Goal: Contribute content: Add original content to the website for others to see

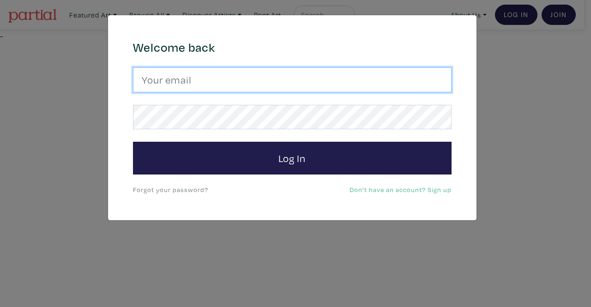
click at [204, 85] on input "email" at bounding box center [292, 79] width 319 height 25
type input "srossdfloyd@gmail.com"
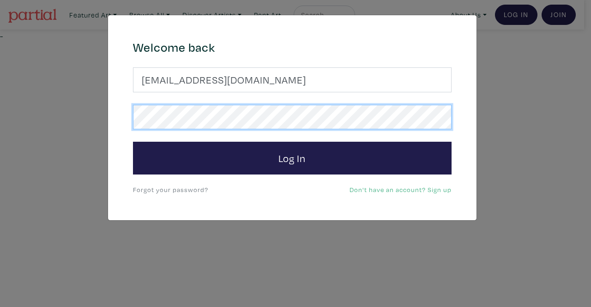
click at [133, 142] on button "Log In" at bounding box center [292, 158] width 319 height 33
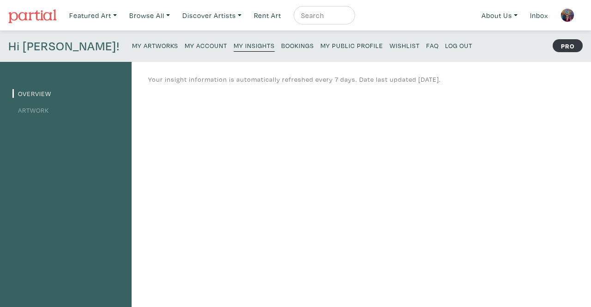
click at [132, 42] on small "My Artworks" at bounding box center [155, 45] width 46 height 9
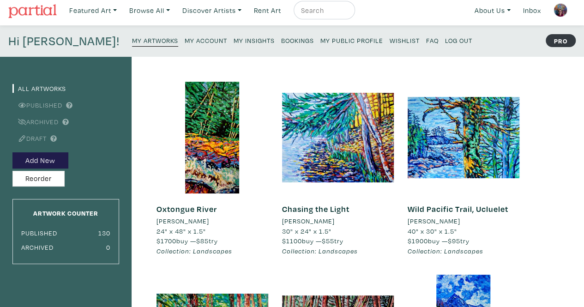
scroll to position [7, 0]
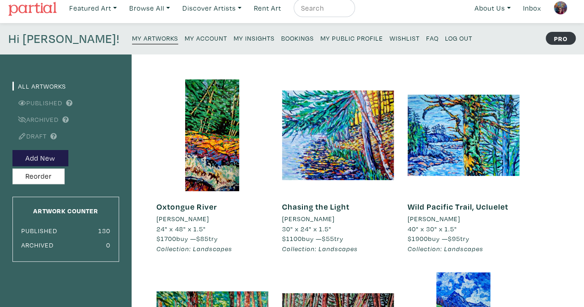
click at [36, 156] on button "Add New" at bounding box center [40, 158] width 56 height 16
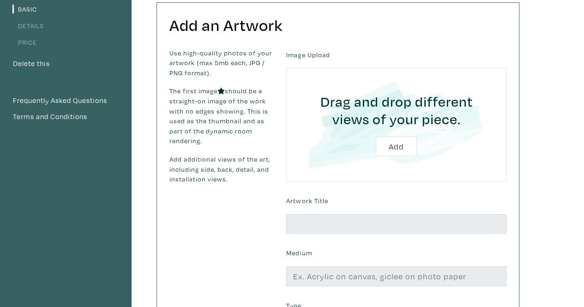
scroll to position [92, 0]
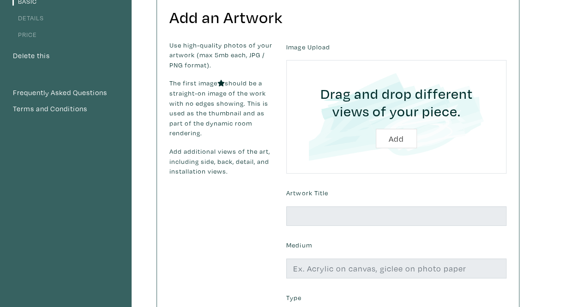
click at [385, 139] on input "file" at bounding box center [396, 117] width 194 height 88
type input "C:\fakepath\Autumn on the Lake.jpg"
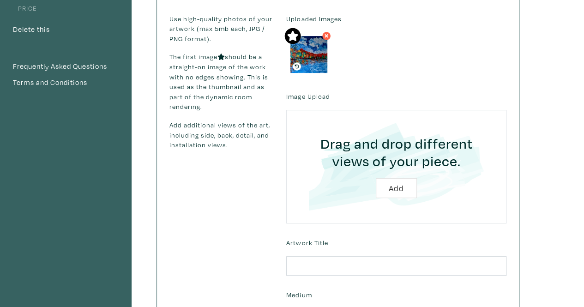
scroll to position [139, 0]
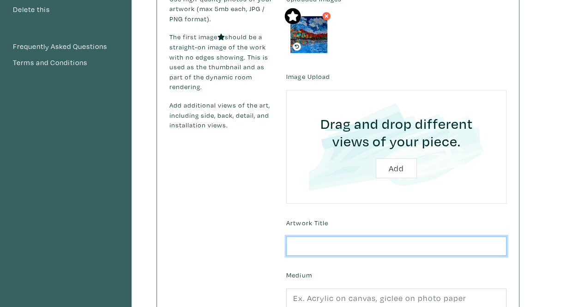
click at [315, 244] on input "text" at bounding box center [396, 246] width 220 height 20
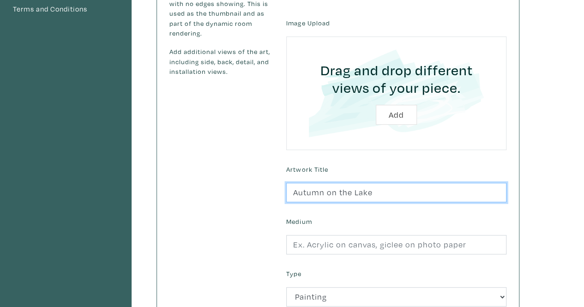
scroll to position [277, 0]
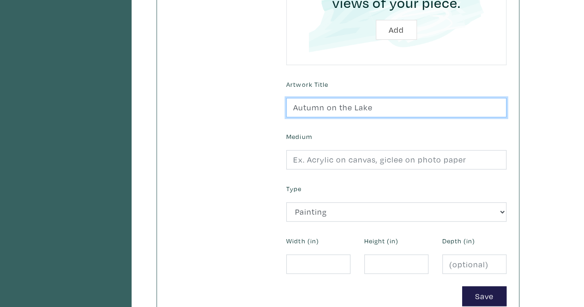
type input "Autumn on the Lake"
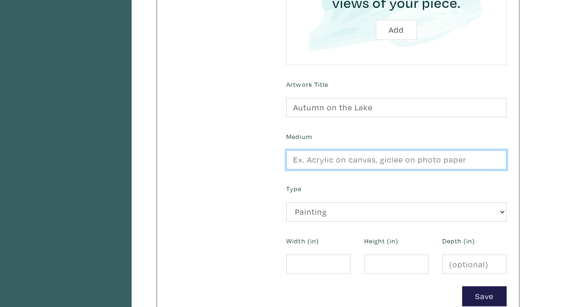
click at [312, 153] on input "text" at bounding box center [396, 160] width 220 height 20
type input "oil on canvas"
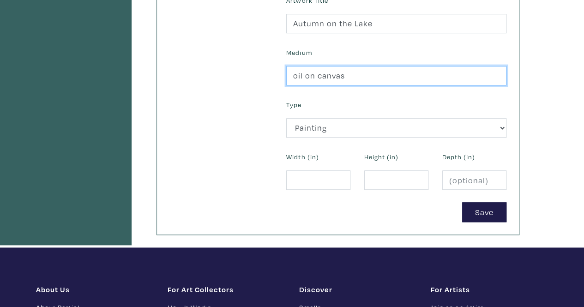
scroll to position [370, 0]
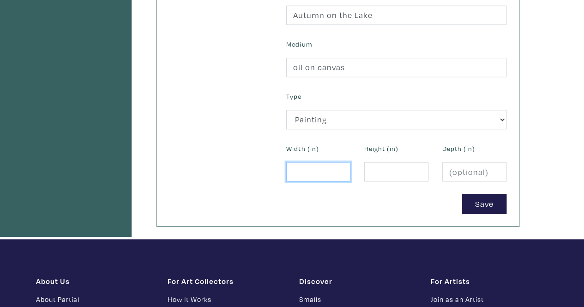
click at [293, 171] on input "number" at bounding box center [318, 172] width 64 height 20
click at [410, 174] on input "number" at bounding box center [396, 172] width 64 height 20
drag, startPoint x: 312, startPoint y: 168, endPoint x: 287, endPoint y: 165, distance: 25.0
click at [287, 165] on input "18" at bounding box center [318, 172] width 64 height 20
type input "24"
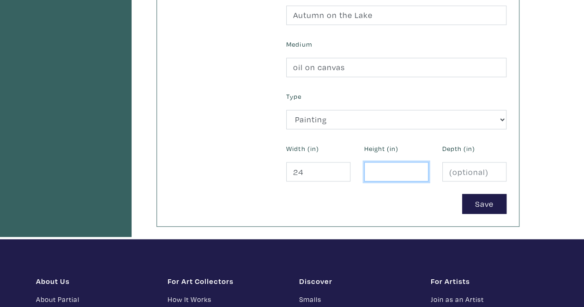
click at [387, 174] on input "number" at bounding box center [396, 172] width 64 height 20
type input "18"
click at [472, 169] on input "number" at bounding box center [474, 172] width 64 height 20
type input "1.5"
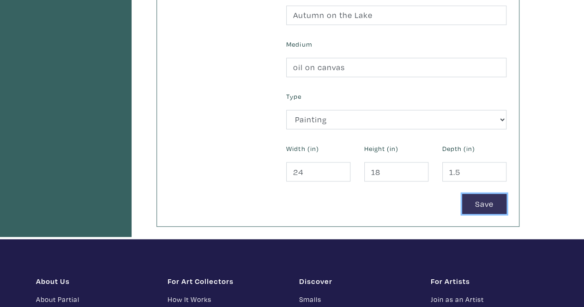
click at [479, 200] on button "Save" at bounding box center [484, 204] width 44 height 20
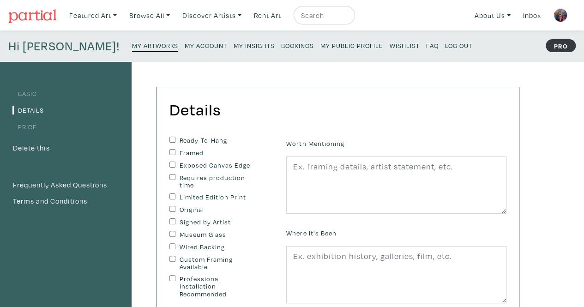
click at [203, 138] on label "Ready-To-Hang" at bounding box center [218, 141] width 77 height 8
click at [176, 138] on input "Ready-To-Hang" at bounding box center [173, 140] width 6 height 6
checkbox input "true"
click at [191, 165] on label "Exposed Canvas Edge" at bounding box center [218, 166] width 77 height 8
click at [176, 165] on input "Exposed Canvas Edge" at bounding box center [173, 165] width 6 height 6
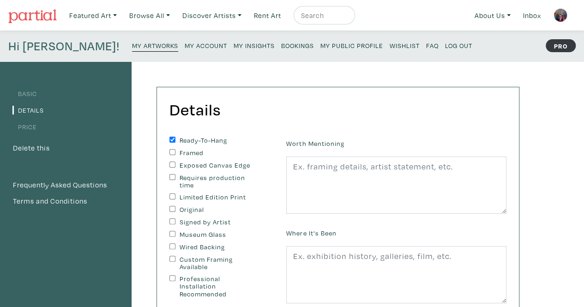
checkbox input "true"
click at [186, 208] on label "Original" at bounding box center [218, 210] width 77 height 8
click at [176, 208] on input "Original" at bounding box center [173, 209] width 6 height 6
checkbox input "true"
click at [194, 223] on label "Signed by Artist" at bounding box center [218, 222] width 77 height 8
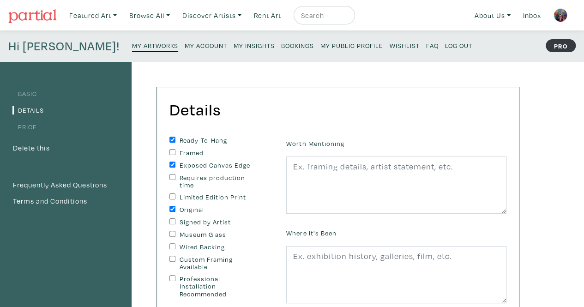
click at [176, 223] on input "Signed by Artist" at bounding box center [173, 221] width 6 height 6
checkbox input "true"
click at [181, 250] on label "Wired Backing" at bounding box center [218, 247] width 77 height 8
click at [176, 249] on input "Wired Backing" at bounding box center [173, 246] width 6 height 6
checkbox input "true"
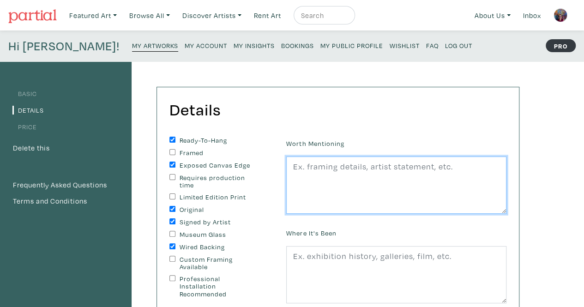
click at [303, 166] on textarea at bounding box center [396, 185] width 220 height 57
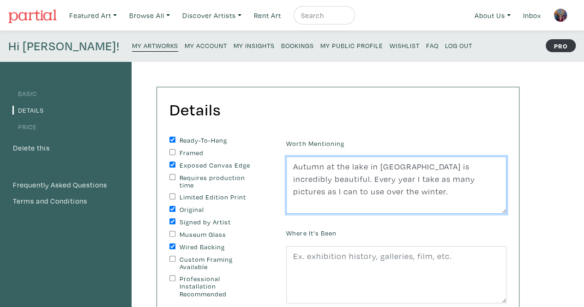
drag, startPoint x: 392, startPoint y: 193, endPoint x: 279, endPoint y: 192, distance: 113.2
click at [279, 192] on div "Worth Mentioning Autumn at the lake in Muskoka is incredibly beautiful. Every y…" at bounding box center [396, 175] width 234 height 77
click at [471, 193] on textarea "Autumn at the lake in Muskoka is incredibly beautiful. Every year I take as man…" at bounding box center [396, 185] width 220 height 57
click at [475, 192] on textarea "Autumn at the lake in Muskoka is incredibly beautiful. Every year I take as man…" at bounding box center [396, 185] width 220 height 57
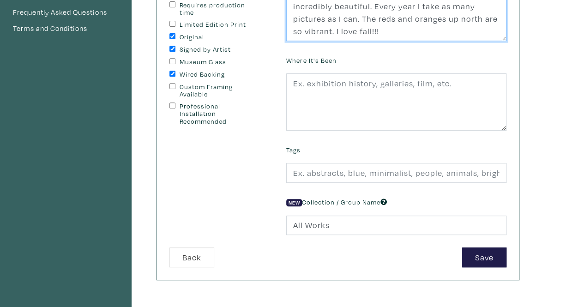
scroll to position [231, 0]
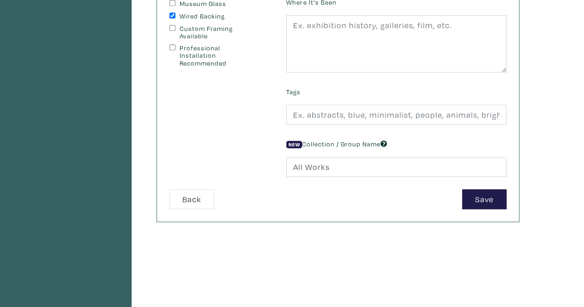
type textarea "Autumn at the lake in Muskoka is incredibly beautiful. Every year I take as man…"
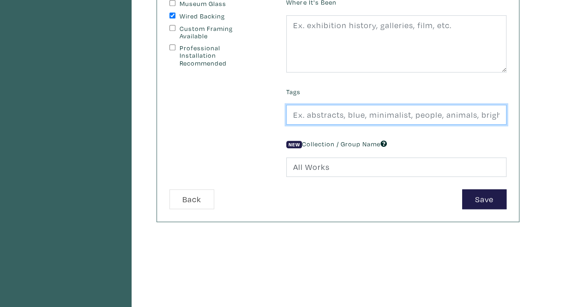
click at [341, 112] on input "text" at bounding box center [396, 115] width 220 height 20
click at [409, 111] on input "Landscape, impressionism, expressionism, abstract, Canadian landscape, Contempo…" at bounding box center [396, 115] width 220 height 20
drag, startPoint x: 418, startPoint y: 116, endPoint x: 438, endPoint y: 111, distance: 19.9
click at [438, 111] on input "Landscape, impressionism, expressionism, abstract, Canadian landscape, Contempo…" at bounding box center [396, 115] width 220 height 20
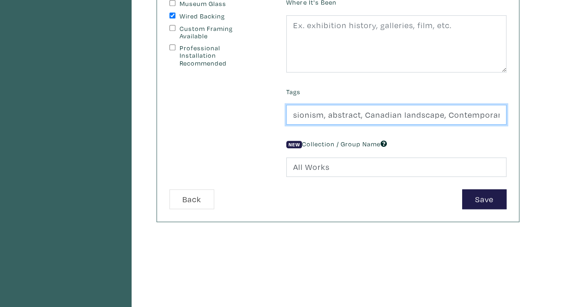
click at [450, 111] on input "Landscape, impressionism, expressionism, abstract, Canadian landscape, Contempo…" at bounding box center [396, 115] width 220 height 20
click at [442, 113] on input "Landscape, impressionism, expressionism, abstract, Canadian landscape, Contempo…" at bounding box center [396, 115] width 220 height 20
drag, startPoint x: 468, startPoint y: 113, endPoint x: 507, endPoint y: 113, distance: 38.8
click at [507, 113] on div "Tags Landscape, impressionism, expressionism, abstract, Canadian landscape, aut…" at bounding box center [396, 105] width 234 height 40
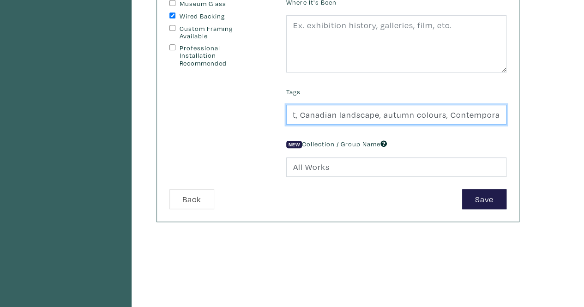
click at [367, 113] on input "Landscape, impressionism, expressionism, abstract, Canadian landscape, autumn c…" at bounding box center [396, 115] width 220 height 20
drag, startPoint x: 382, startPoint y: 113, endPoint x: 254, endPoint y: 117, distance: 128.5
click at [254, 117] on form "Ready-To-Hang Framed Exposed Canvas Edge Requires production time Limited Editi…" at bounding box center [338, 57] width 351 height 303
click at [491, 114] on input "Landscape, impressionism, expressionism, abstract, Canadian landscape, autumn c…" at bounding box center [396, 115] width 220 height 20
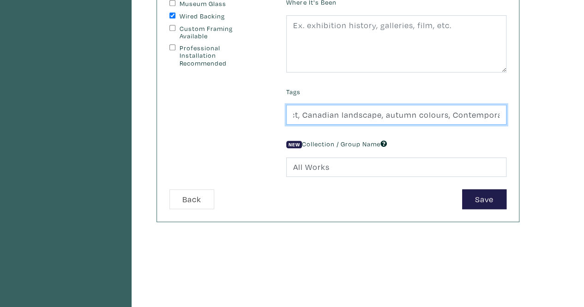
scroll to position [0, 200]
drag, startPoint x: 482, startPoint y: 114, endPoint x: 502, endPoint y: 114, distance: 19.9
click at [502, 114] on input "Landscape, impressionism, expressionism, abstract, Canadian landscape, autumn c…" at bounding box center [396, 115] width 220 height 20
type input "Landscape, impressionism, expressionism, abstract, Canadian landscape, autumn c…"
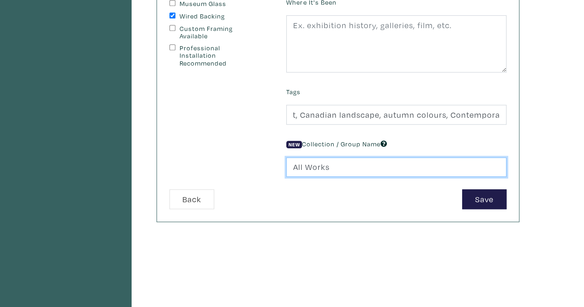
click at [330, 165] on input "All Works" at bounding box center [396, 168] width 220 height 20
type input "A"
type input "Landscapes"
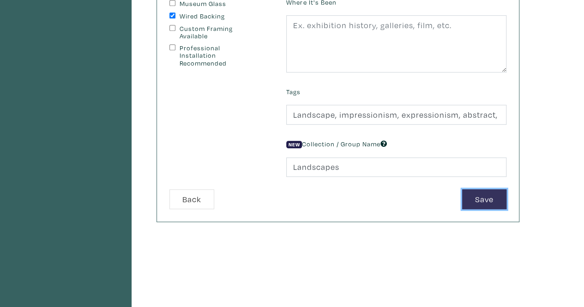
click at [497, 199] on button "Save" at bounding box center [484, 199] width 44 height 20
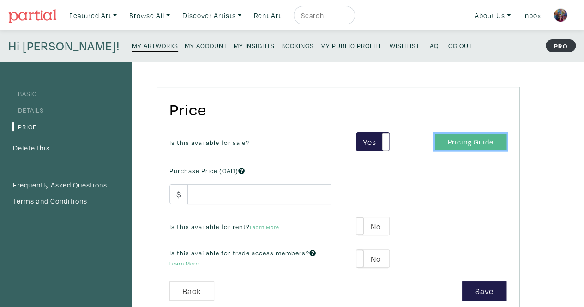
click at [461, 139] on link "Pricing Guide" at bounding box center [471, 142] width 72 height 16
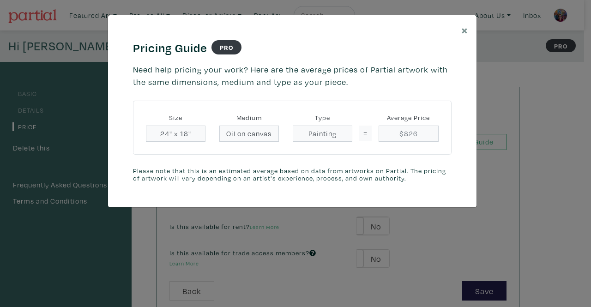
click at [536, 107] on div "× Pricing Guide PRO Need help pricing your work? Here are the average prices of…" at bounding box center [295, 153] width 591 height 307
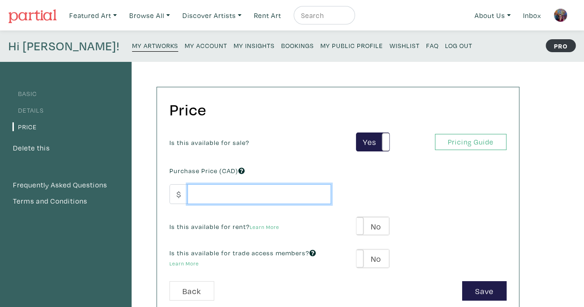
click at [240, 193] on input "number" at bounding box center [260, 194] width 144 height 20
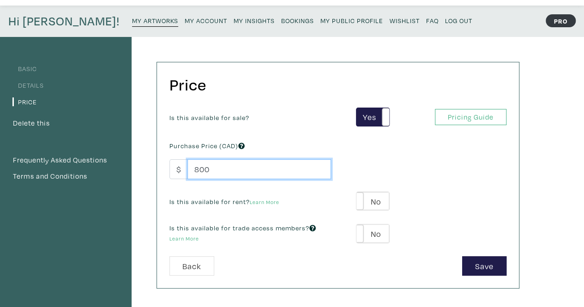
scroll to position [46, 0]
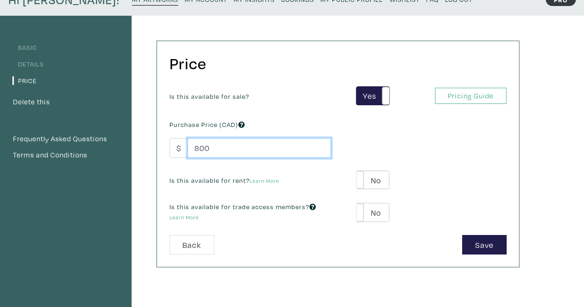
type input "800"
click at [391, 175] on div "Yes No Yes No" at bounding box center [367, 179] width 59 height 19
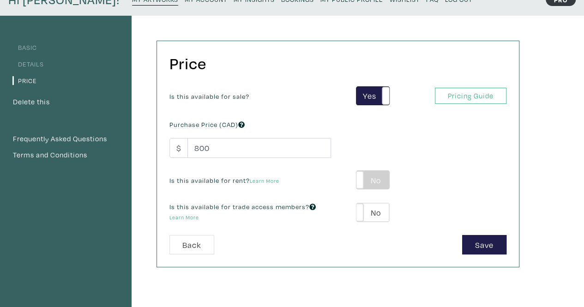
click at [383, 179] on label "No" at bounding box center [373, 180] width 33 height 18
type input "40"
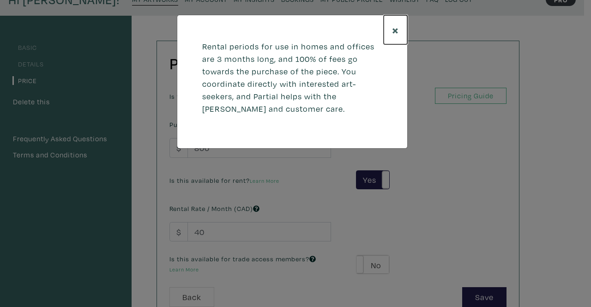
click at [398, 29] on span "×" at bounding box center [395, 30] width 7 height 16
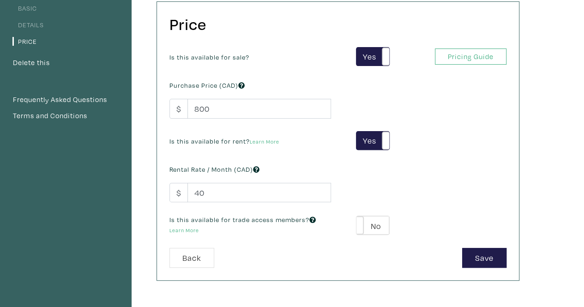
scroll to position [139, 0]
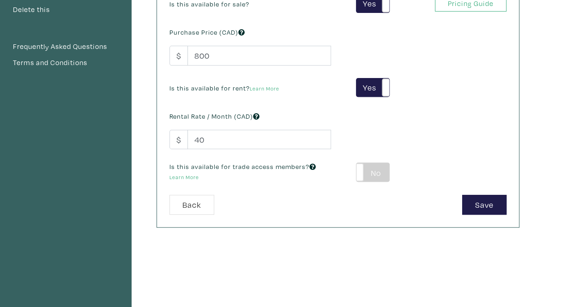
click at [374, 175] on label "No" at bounding box center [373, 172] width 33 height 18
type input "48"
type input "144"
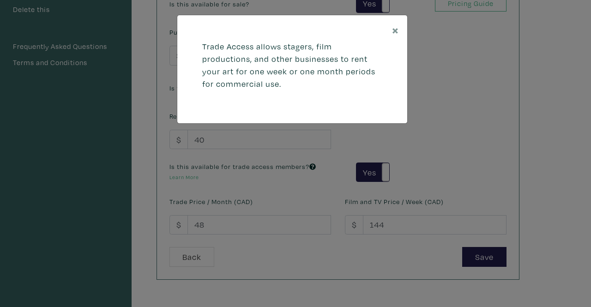
click at [444, 122] on div "× Trade Access allows stagers, film productions, and other businesses to rent y…" at bounding box center [295, 153] width 591 height 307
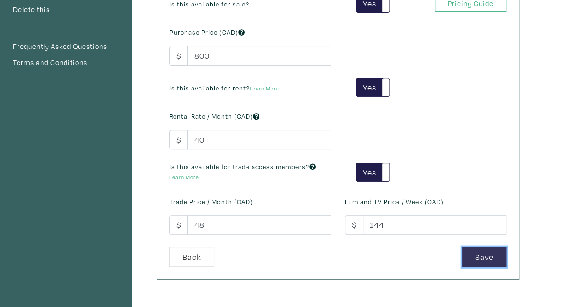
click at [479, 255] on button "Save" at bounding box center [484, 257] width 44 height 20
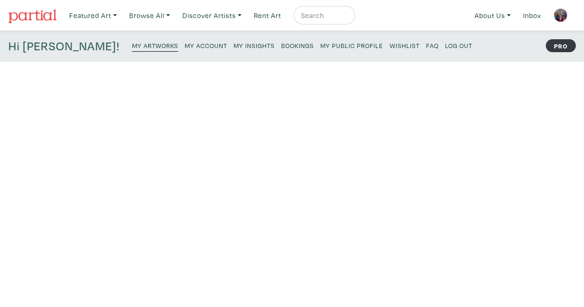
click at [77, 105] on li "Published" at bounding box center [65, 109] width 107 height 12
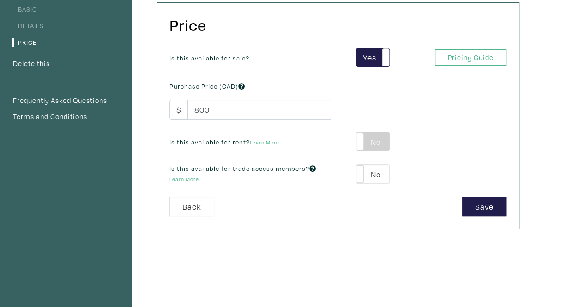
click at [372, 139] on label "No" at bounding box center [373, 142] width 33 height 18
click at [375, 137] on label "No" at bounding box center [373, 142] width 33 height 18
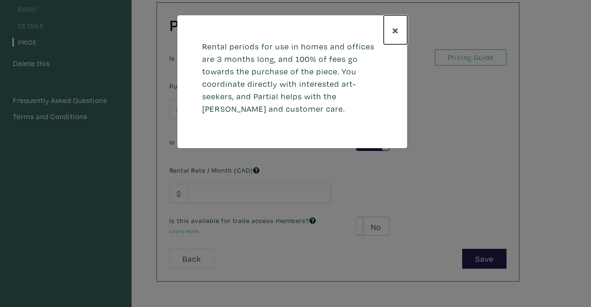
click at [395, 27] on span "×" at bounding box center [395, 30] width 7 height 16
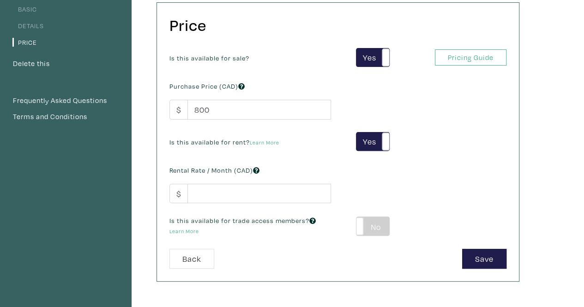
click at [374, 228] on label "No" at bounding box center [373, 226] width 33 height 18
click at [377, 231] on label "No" at bounding box center [373, 226] width 33 height 18
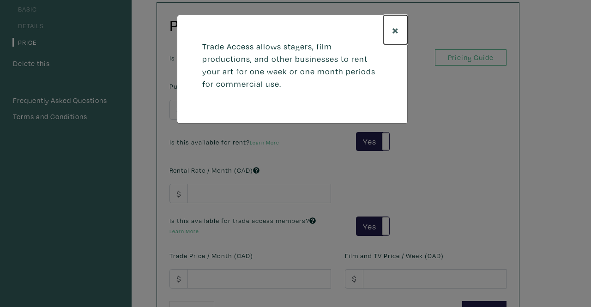
click at [394, 30] on span "×" at bounding box center [395, 30] width 7 height 16
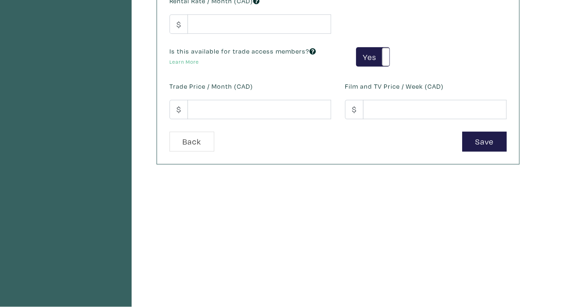
scroll to position [269, 0]
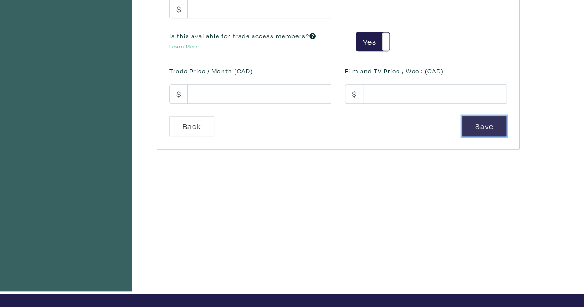
click at [472, 129] on button "Save" at bounding box center [484, 126] width 44 height 20
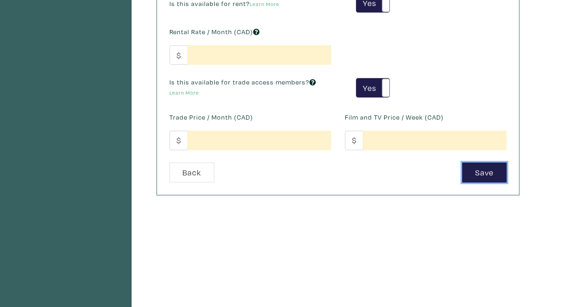
scroll to position [177, 0]
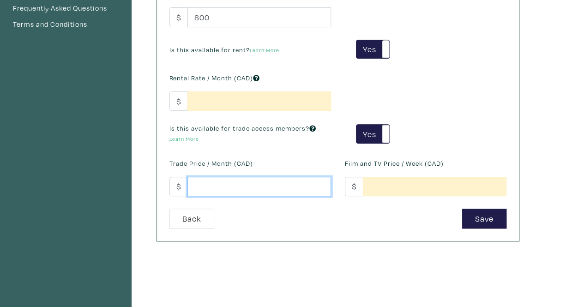
click at [214, 186] on input "number" at bounding box center [260, 187] width 144 height 20
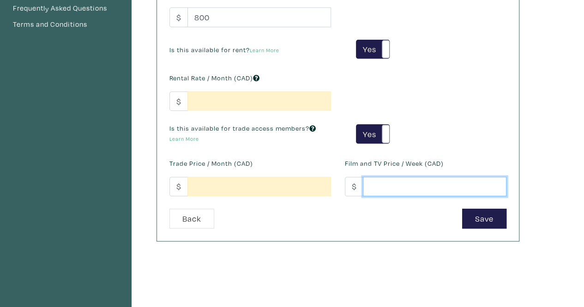
click at [379, 189] on input "number" at bounding box center [435, 187] width 144 height 20
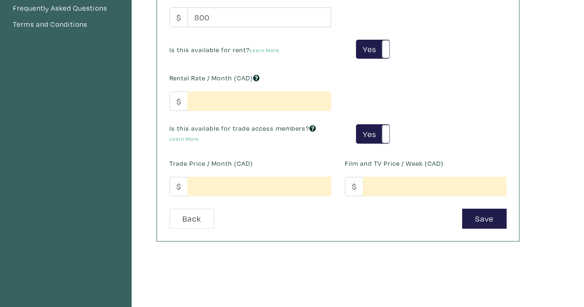
click at [329, 154] on div "Is this available for sale? Yes No Yes No Pricing Guide PRO Purchase Price (CAD…" at bounding box center [338, 83] width 351 height 254
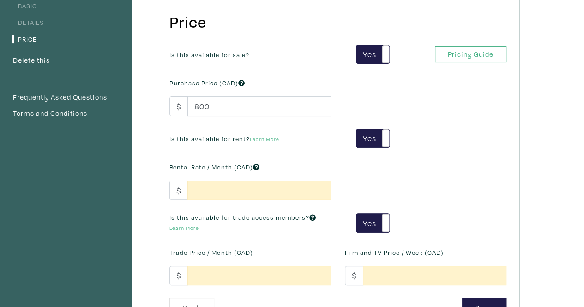
scroll to position [38, 0]
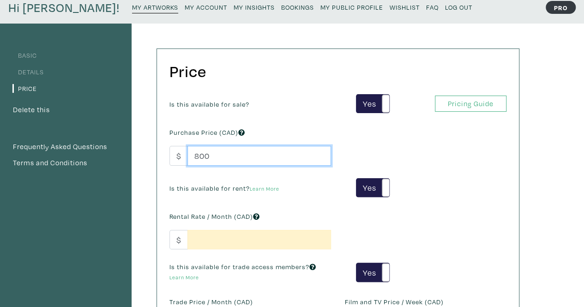
click at [247, 159] on input "800" at bounding box center [260, 156] width 144 height 20
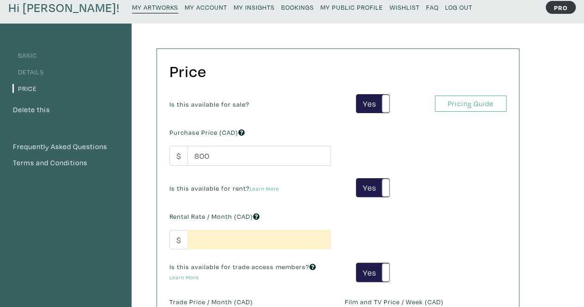
click at [464, 169] on div "Is this available for sale? Yes No Yes No Pricing Guide PRO Purchase Price (CAD…" at bounding box center [338, 221] width 351 height 254
click at [383, 190] on span at bounding box center [389, 188] width 14 height 18
type input "-1"
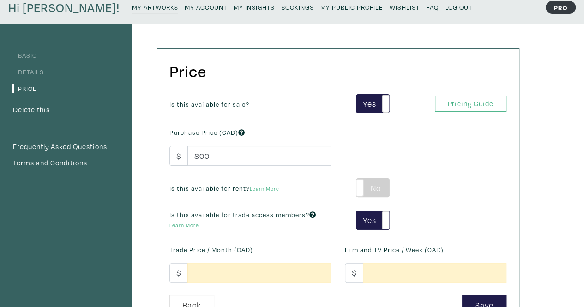
click at [384, 190] on label "No" at bounding box center [373, 188] width 33 height 18
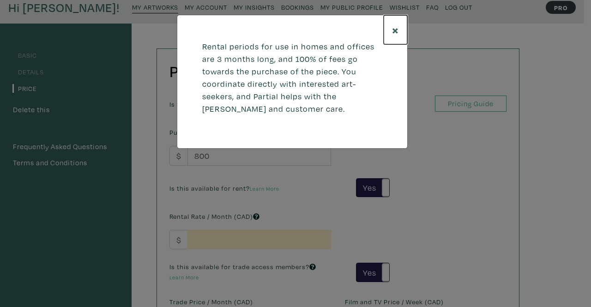
click at [394, 29] on span "×" at bounding box center [395, 30] width 7 height 16
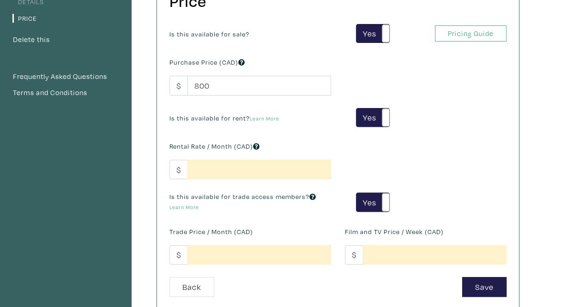
scroll to position [131, 0]
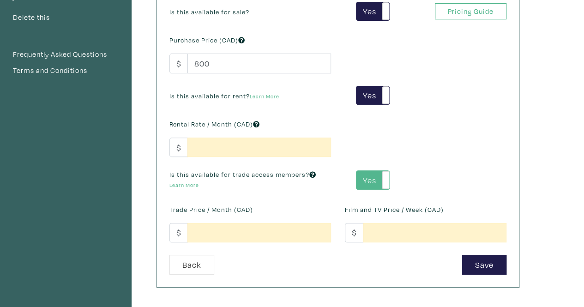
click at [375, 177] on label "Yes" at bounding box center [373, 180] width 33 height 18
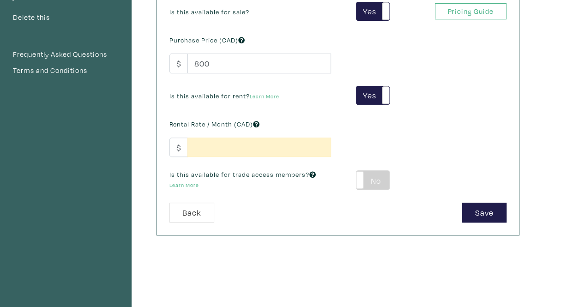
click at [378, 179] on label "No" at bounding box center [373, 180] width 33 height 18
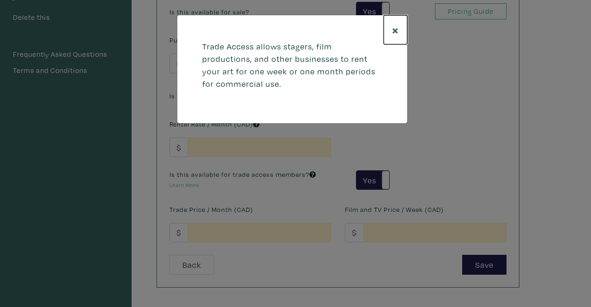
click at [397, 27] on span "×" at bounding box center [395, 30] width 7 height 16
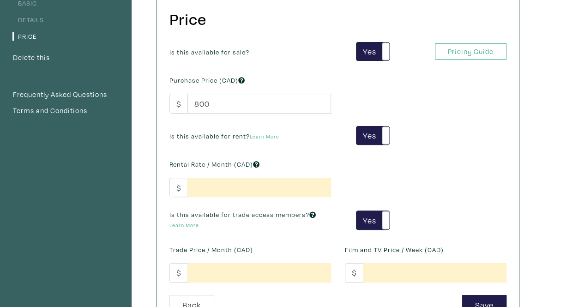
scroll to position [0, 0]
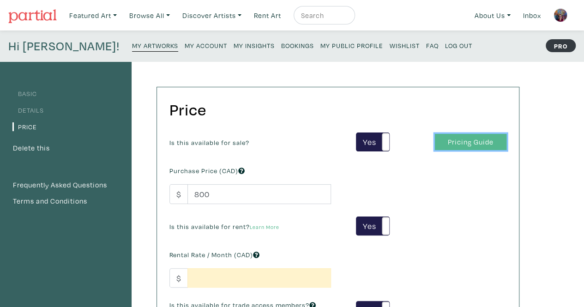
click at [443, 140] on link "Pricing Guide" at bounding box center [471, 142] width 72 height 16
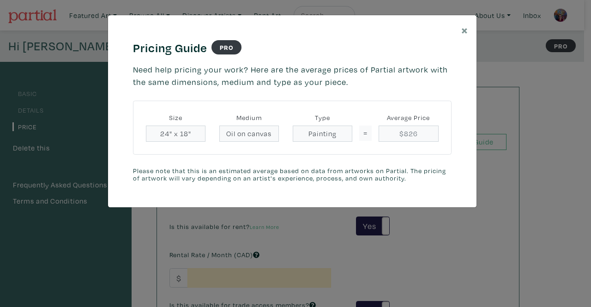
click at [545, 147] on div "× Pricing Guide PRO Need help pricing your work? Here are the average prices of…" at bounding box center [295, 153] width 591 height 307
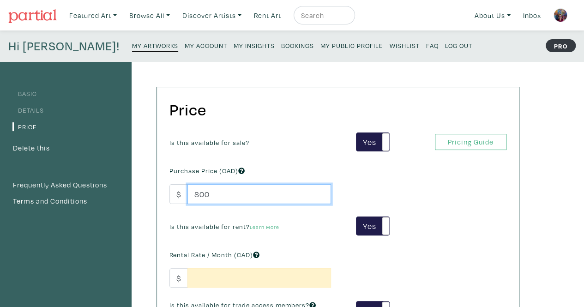
click at [239, 190] on input "800" at bounding box center [260, 194] width 144 height 20
drag, startPoint x: 224, startPoint y: 193, endPoint x: 176, endPoint y: 193, distance: 47.6
click at [176, 193] on div "$ 800" at bounding box center [251, 194] width 162 height 20
type input "800"
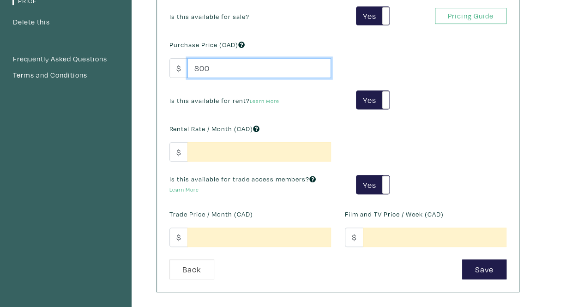
scroll to position [139, 0]
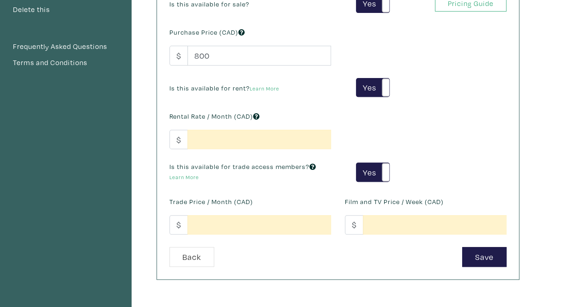
click at [420, 69] on div "Is this available for sale? Yes No Yes No Pricing Guide PRO Purchase Price (CAD…" at bounding box center [338, 121] width 351 height 254
click at [376, 82] on label "Yes" at bounding box center [373, 88] width 33 height 18
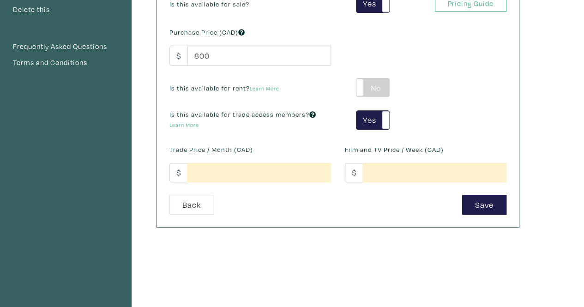
click at [378, 88] on label "No" at bounding box center [373, 88] width 33 height 18
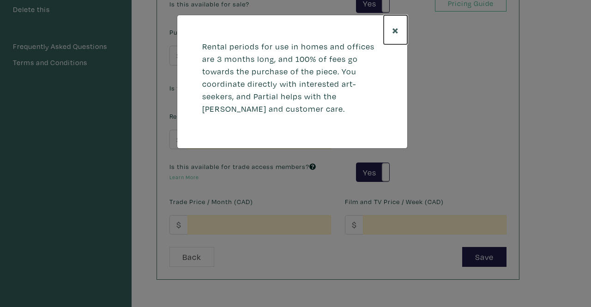
click at [396, 30] on span "×" at bounding box center [395, 30] width 7 height 16
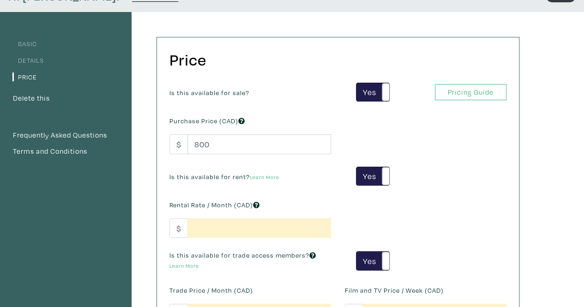
scroll to position [0, 0]
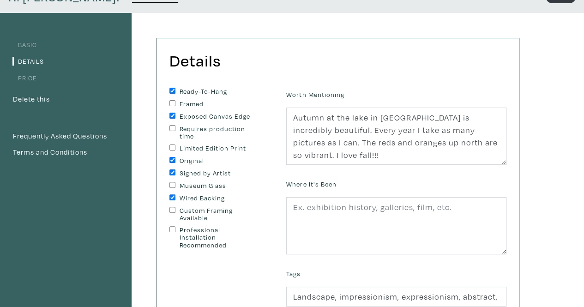
scroll to position [92, 0]
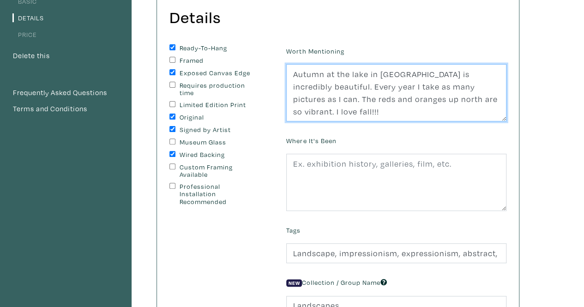
drag, startPoint x: 292, startPoint y: 73, endPoint x: 530, endPoint y: 121, distance: 242.6
click at [530, 121] on div "Basic Details Price Delete this Frequently Asked Questions Terms and Conditions…" at bounding box center [292, 220] width 584 height 501
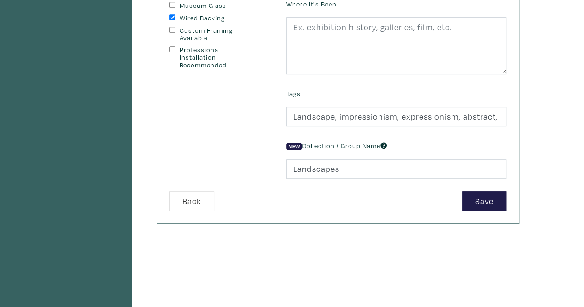
scroll to position [231, 0]
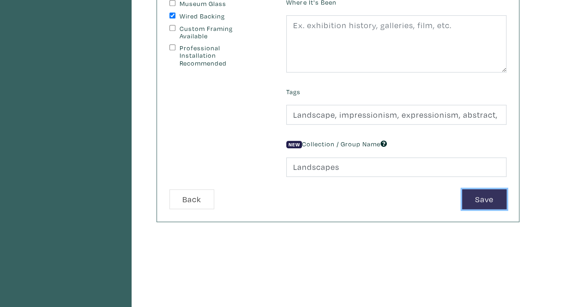
click at [477, 195] on button "Save" at bounding box center [484, 199] width 44 height 20
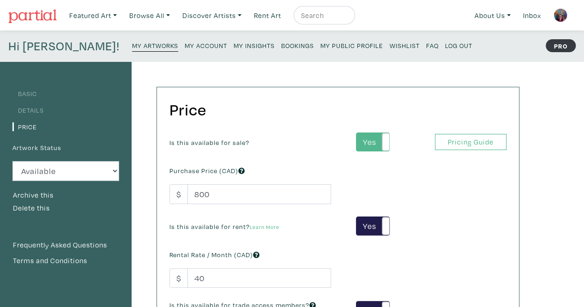
click at [366, 142] on label "Yes" at bounding box center [373, 142] width 33 height 18
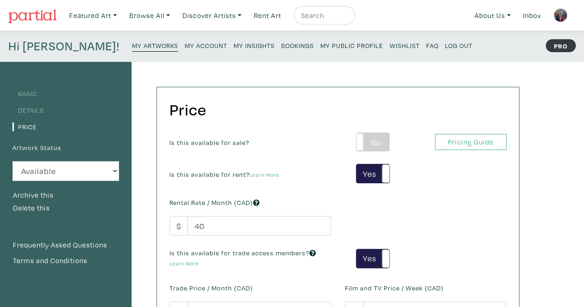
click at [374, 140] on label "No" at bounding box center [373, 142] width 33 height 18
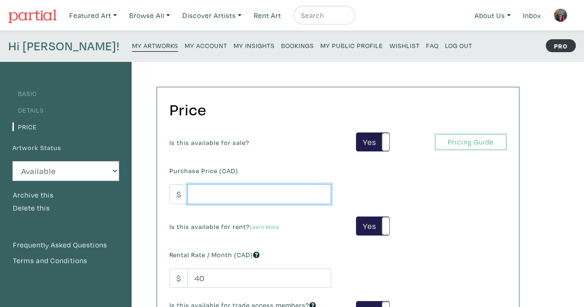
click at [227, 192] on input "number" at bounding box center [260, 194] width 144 height 20
type input "800"
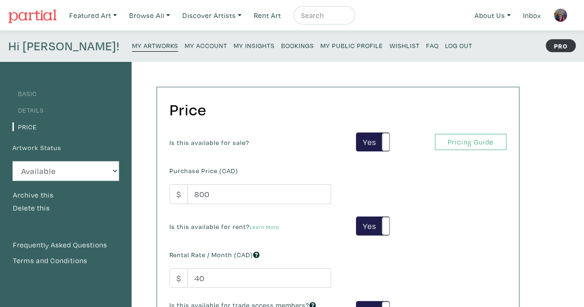
click at [491, 190] on div "Is this available for sale? Yes No Yes No Pricing Guide PRO Purchase Price (CAD…" at bounding box center [338, 260] width 351 height 254
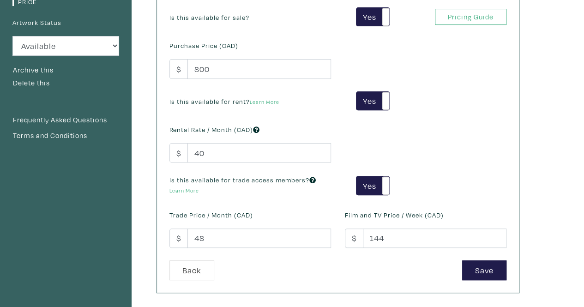
scroll to position [139, 0]
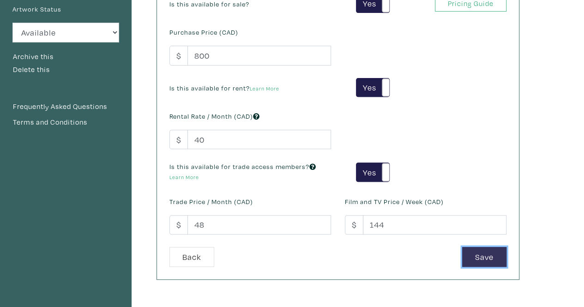
click at [488, 254] on button "Save" at bounding box center [484, 257] width 44 height 20
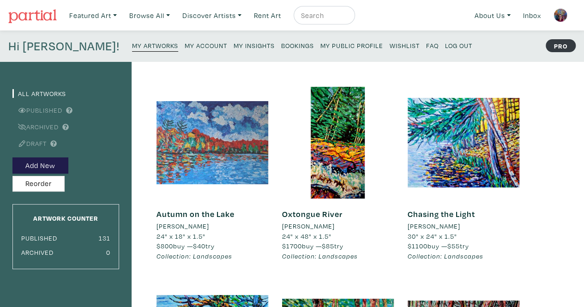
click at [168, 133] on div at bounding box center [213, 143] width 112 height 112
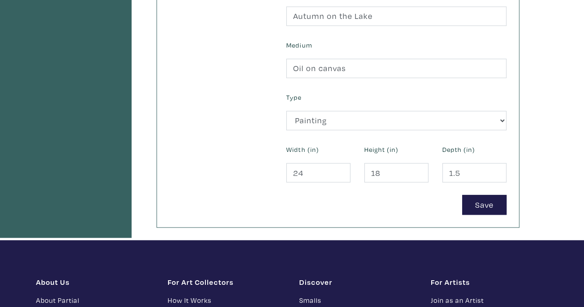
scroll to position [370, 0]
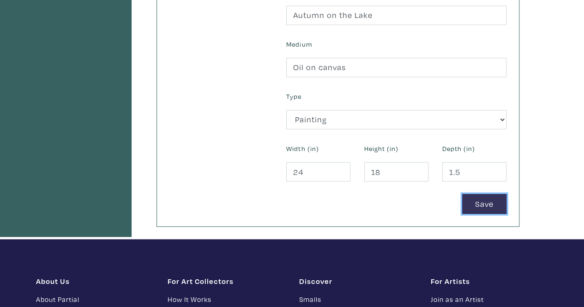
click at [483, 201] on button "Save" at bounding box center [484, 204] width 44 height 20
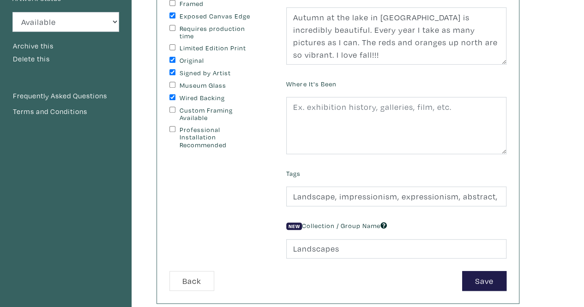
scroll to position [185, 0]
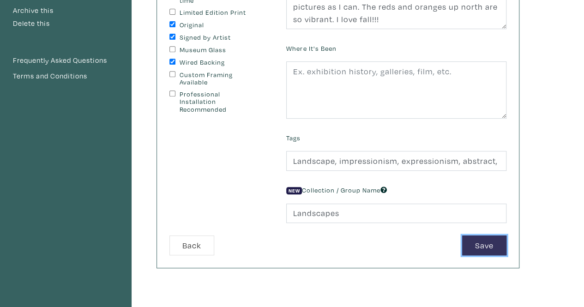
click at [480, 240] on button "Save" at bounding box center [484, 246] width 44 height 20
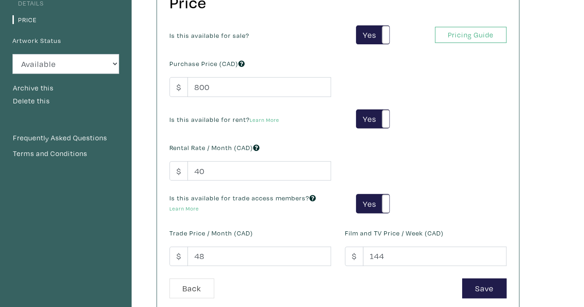
scroll to position [139, 0]
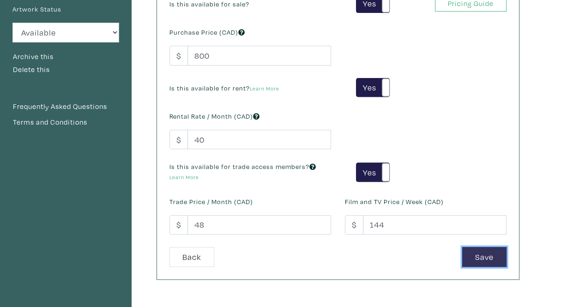
click at [484, 253] on button "Save" at bounding box center [484, 257] width 44 height 20
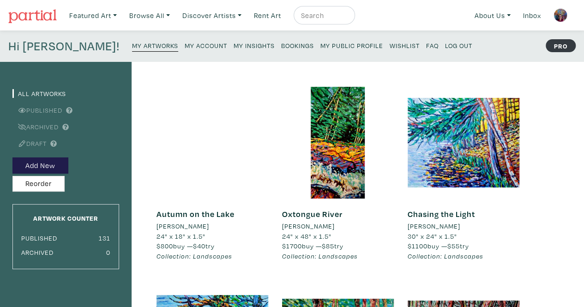
click at [216, 134] on div at bounding box center [213, 143] width 112 height 112
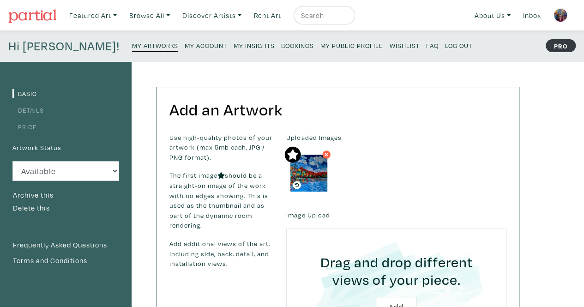
click at [392, 187] on div "Uploaded Images" at bounding box center [396, 165] width 234 height 64
click at [328, 157] on icon at bounding box center [327, 155] width 6 height 8
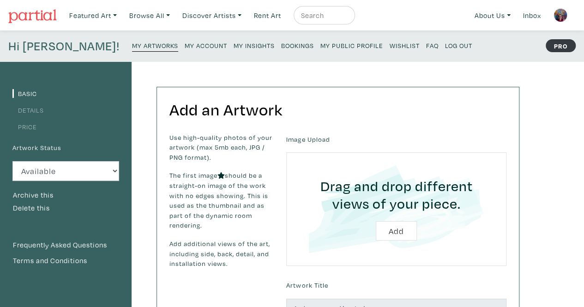
click at [392, 230] on input "file" at bounding box center [396, 209] width 194 height 88
type input "C:\fakepath\Autumn on the Lake.jpg"
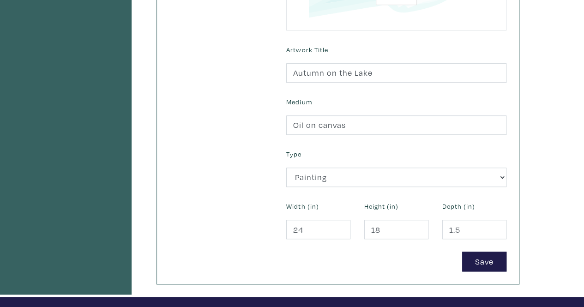
scroll to position [323, 0]
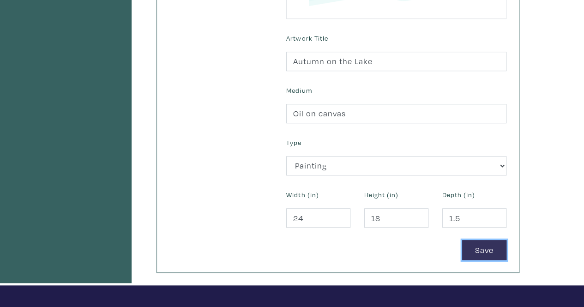
click at [479, 243] on button "Save" at bounding box center [484, 250] width 44 height 20
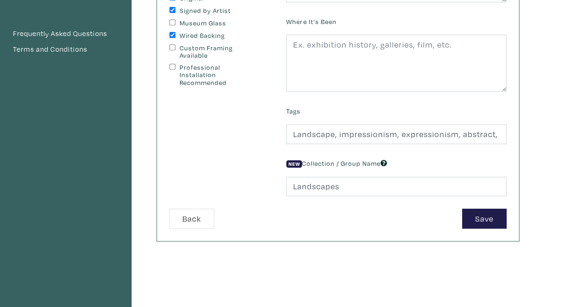
scroll to position [231, 0]
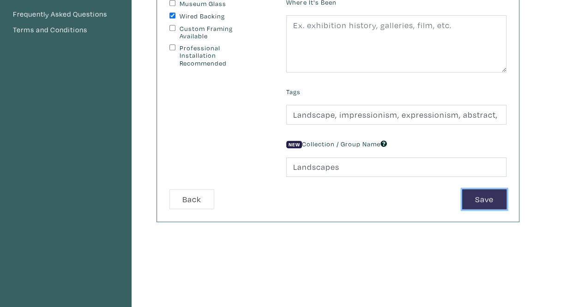
click at [494, 200] on button "Save" at bounding box center [484, 199] width 44 height 20
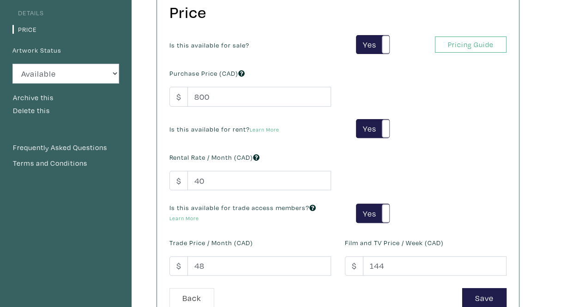
scroll to position [139, 0]
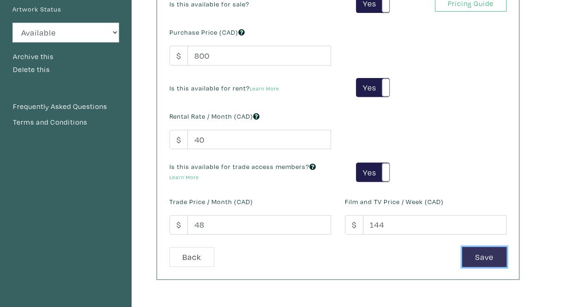
click at [491, 251] on button "Save" at bounding box center [484, 257] width 44 height 20
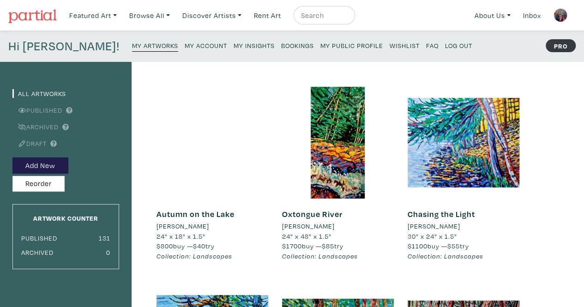
click at [132, 46] on small "My Artworks" at bounding box center [155, 45] width 46 height 9
click at [562, 13] on img at bounding box center [561, 15] width 14 height 14
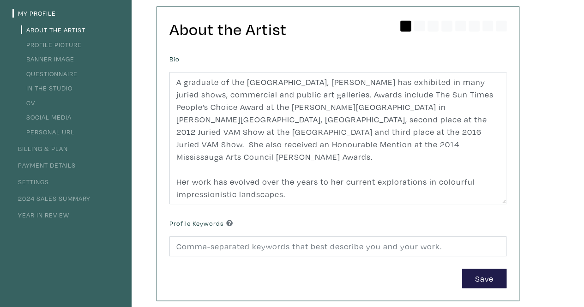
scroll to position [92, 0]
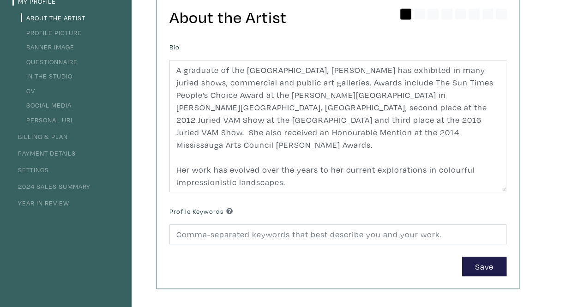
click at [91, 184] on link "2024 Sales Summary" at bounding box center [51, 186] width 78 height 9
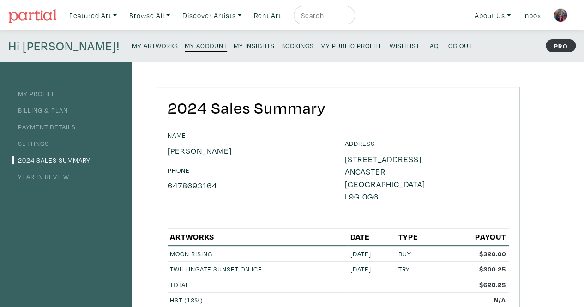
click at [62, 178] on link "Year in Review" at bounding box center [40, 176] width 57 height 9
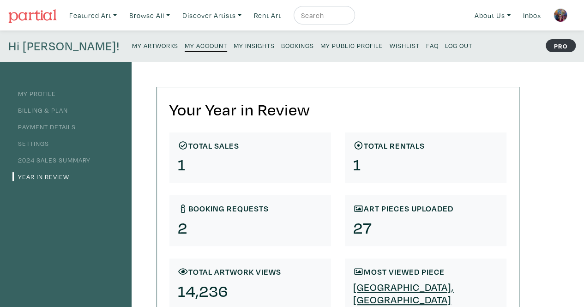
click at [132, 48] on small "My Artworks" at bounding box center [155, 45] width 46 height 9
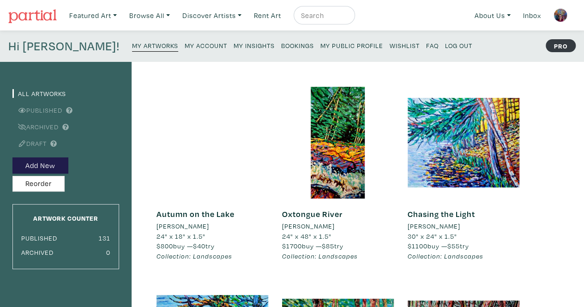
click at [204, 124] on div at bounding box center [213, 143] width 112 height 112
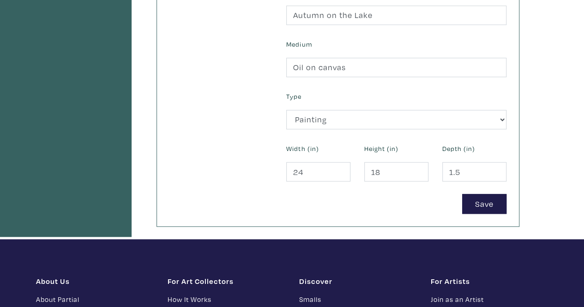
scroll to position [416, 0]
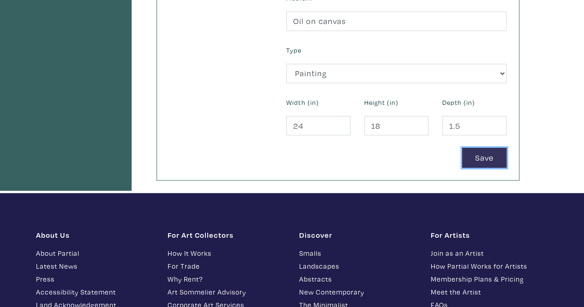
click at [473, 158] on button "Save" at bounding box center [484, 158] width 44 height 20
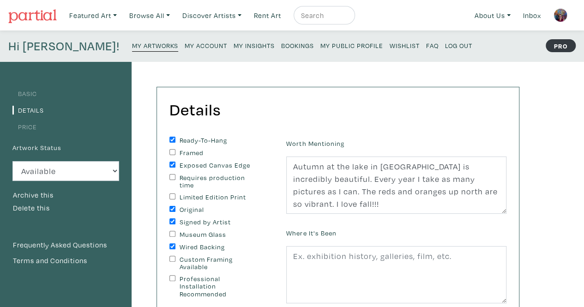
click at [132, 43] on small "My Artworks" at bounding box center [155, 45] width 46 height 9
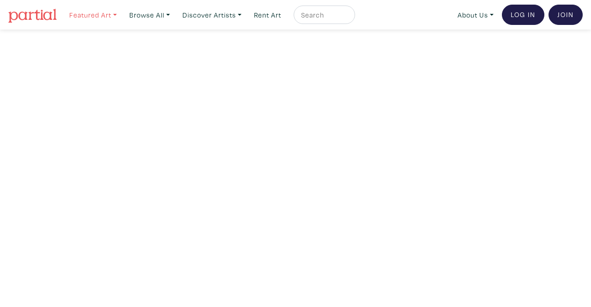
click at [86, 14] on link "Featured Art" at bounding box center [93, 15] width 56 height 19
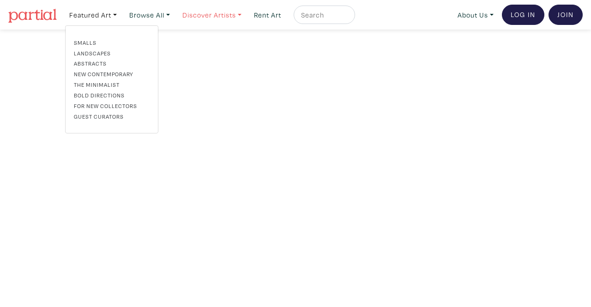
click at [222, 14] on link "Discover Artists" at bounding box center [211, 15] width 67 height 19
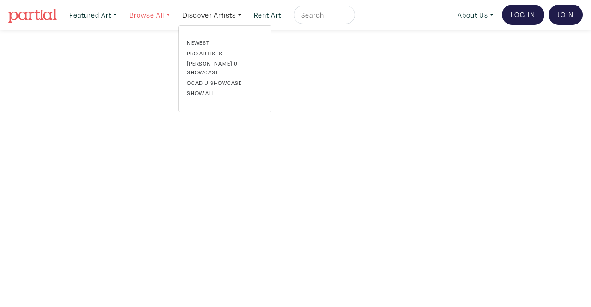
click at [154, 14] on link "Browse All" at bounding box center [149, 15] width 49 height 19
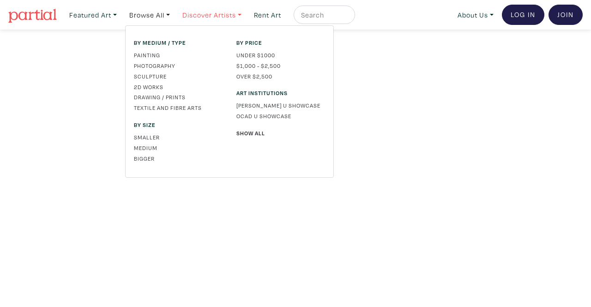
click at [209, 13] on link "Discover Artists" at bounding box center [211, 15] width 67 height 19
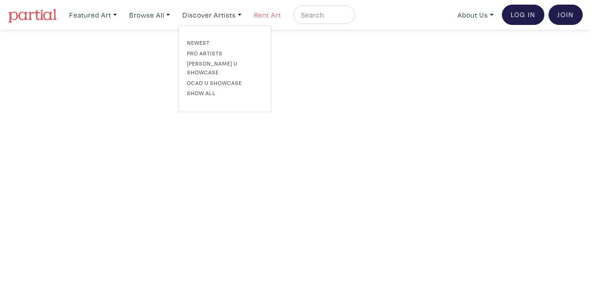
click at [272, 14] on link "Rent Art" at bounding box center [268, 15] width 36 height 19
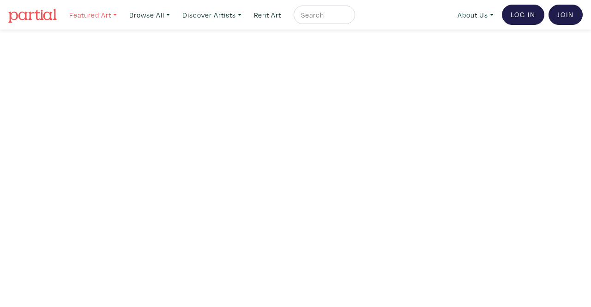
click at [93, 13] on link "Featured Art" at bounding box center [93, 15] width 56 height 19
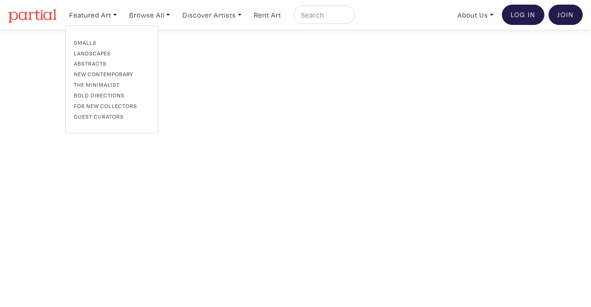
click at [90, 51] on link "Landscapes" at bounding box center [112, 53] width 76 height 8
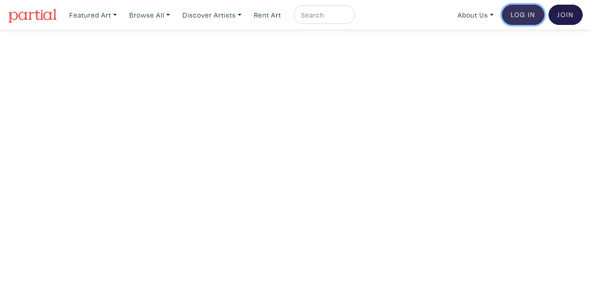
click at [534, 11] on link "Log In" at bounding box center [523, 15] width 42 height 20
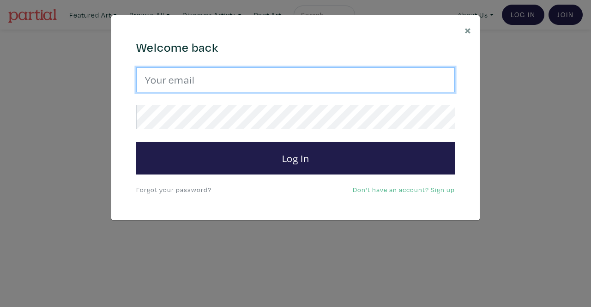
click at [199, 82] on input "email" at bounding box center [295, 79] width 319 height 25
type input "srossdfloyd@gmail.com"
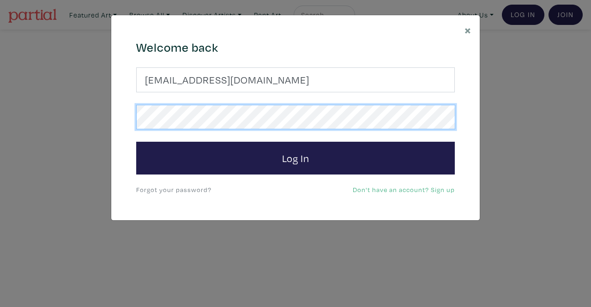
click at [136, 142] on button "Log In" at bounding box center [295, 158] width 319 height 33
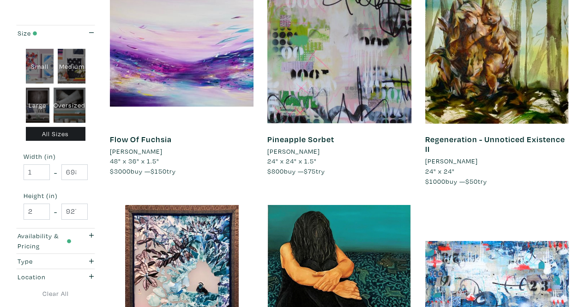
scroll to position [1339, 0]
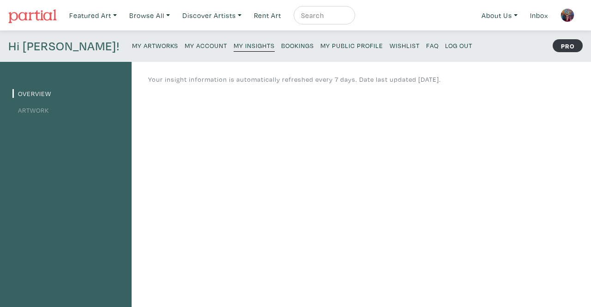
click at [44, 109] on link "Artwork" at bounding box center [30, 110] width 36 height 9
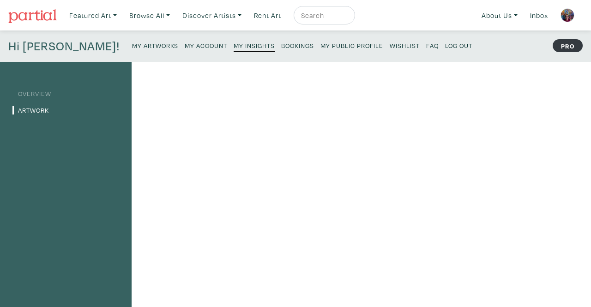
click at [321, 47] on small "My Public Profile" at bounding box center [352, 45] width 63 height 9
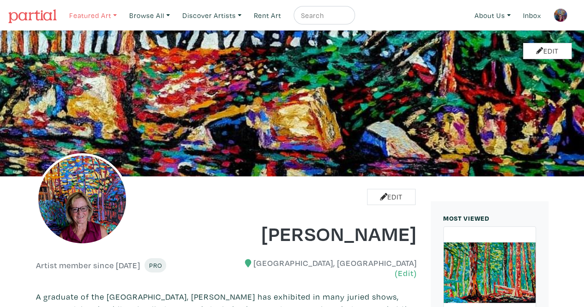
click at [88, 18] on link "Featured Art" at bounding box center [93, 15] width 56 height 19
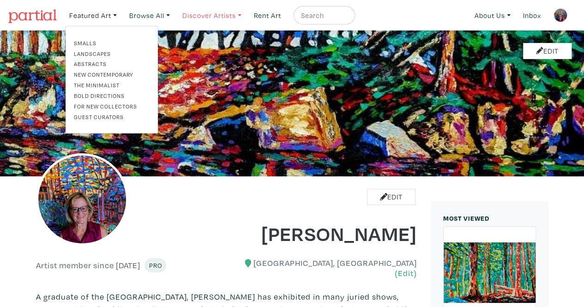
click at [229, 14] on link "Discover Artists" at bounding box center [211, 15] width 67 height 19
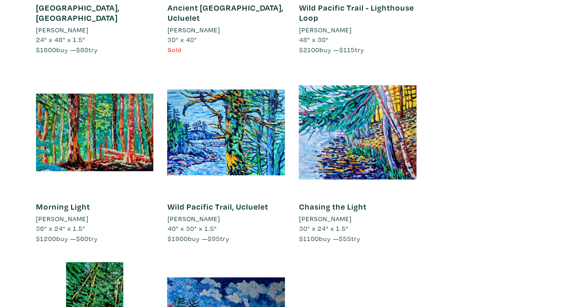
scroll to position [8268, 0]
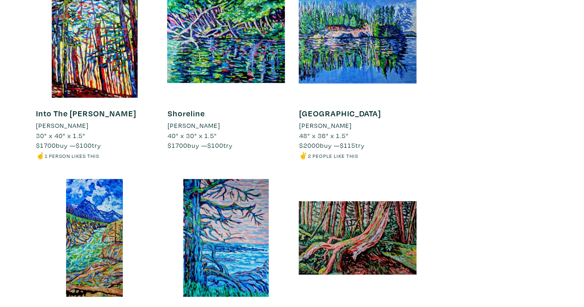
scroll to position [8567, 0]
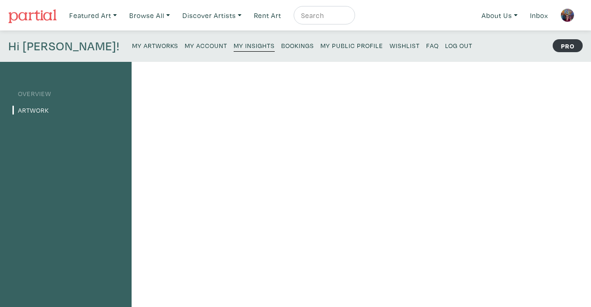
click at [132, 46] on small "My Artworks" at bounding box center [155, 45] width 46 height 9
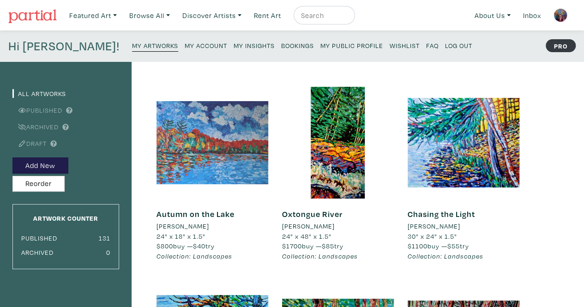
click at [183, 119] on div at bounding box center [213, 143] width 112 height 112
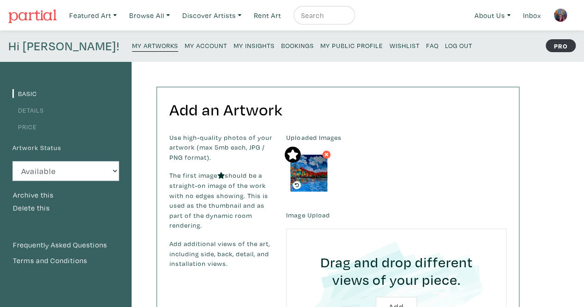
click at [297, 186] on icon at bounding box center [297, 185] width 8 height 8
click at [297, 183] on icon at bounding box center [297, 185] width 4 height 4
click at [327, 155] on icon at bounding box center [327, 155] width 6 height 8
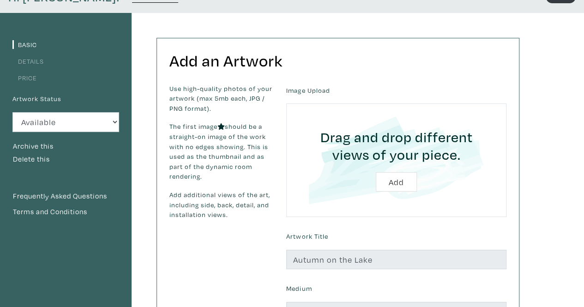
scroll to position [46, 0]
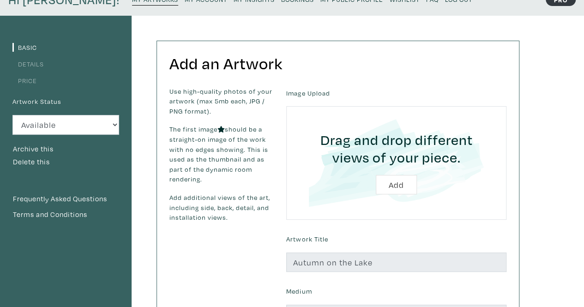
click at [394, 182] on input "file" at bounding box center [396, 163] width 194 height 88
type input "C:\fakepath\Autumn on the Lake.jpg"
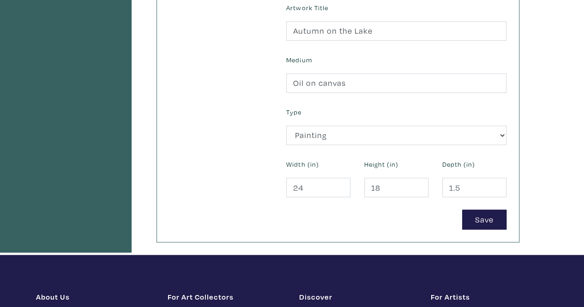
scroll to position [370, 0]
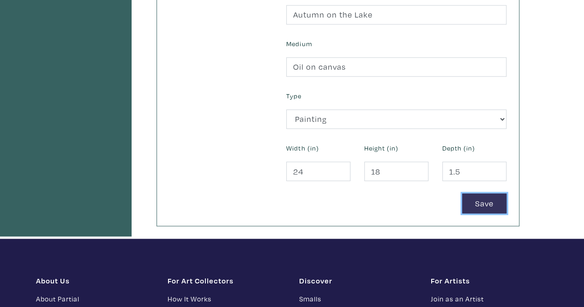
click at [471, 201] on button "Save" at bounding box center [484, 204] width 44 height 20
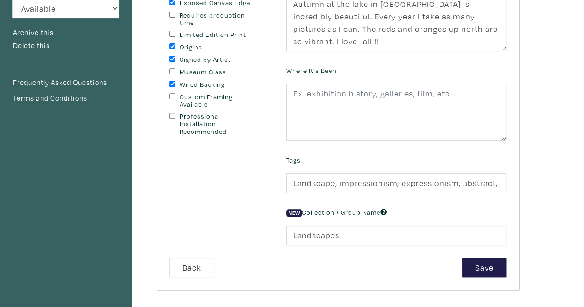
scroll to position [185, 0]
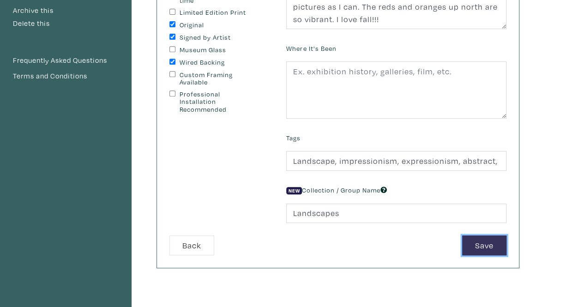
click at [483, 245] on button "Save" at bounding box center [484, 246] width 44 height 20
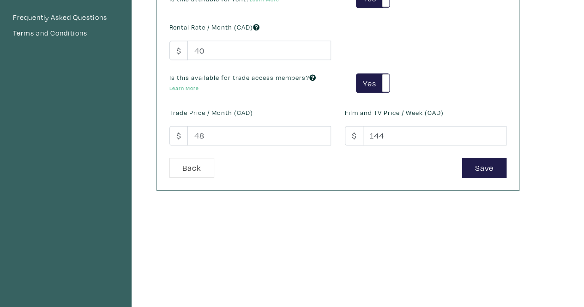
scroll to position [231, 0]
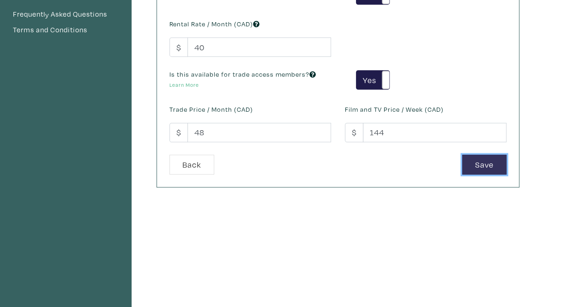
click at [483, 167] on button "Save" at bounding box center [484, 165] width 44 height 20
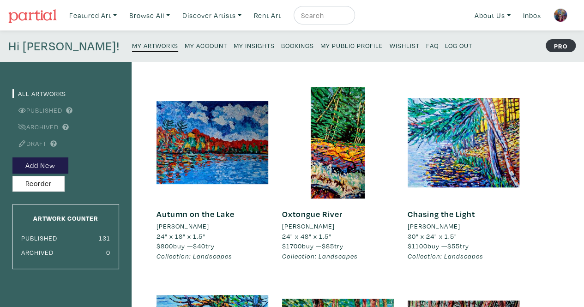
click at [560, 17] on img at bounding box center [561, 15] width 14 height 14
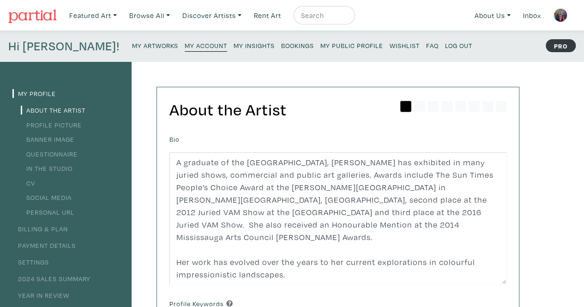
click at [561, 18] on img at bounding box center [561, 15] width 14 height 14
click at [132, 44] on small "My Artworks" at bounding box center [155, 45] width 46 height 9
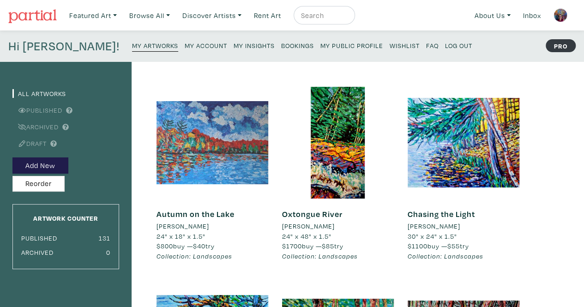
click at [190, 139] on div at bounding box center [213, 143] width 112 height 112
click at [209, 160] on div at bounding box center [213, 143] width 112 height 112
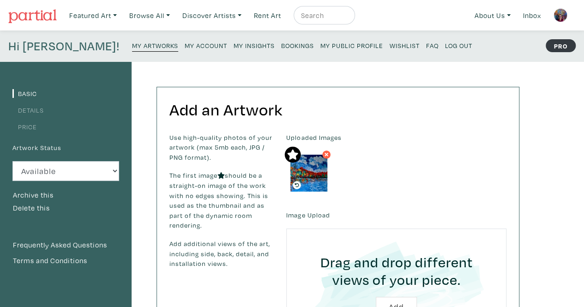
click at [393, 166] on div "Uploaded Images" at bounding box center [396, 165] width 234 height 64
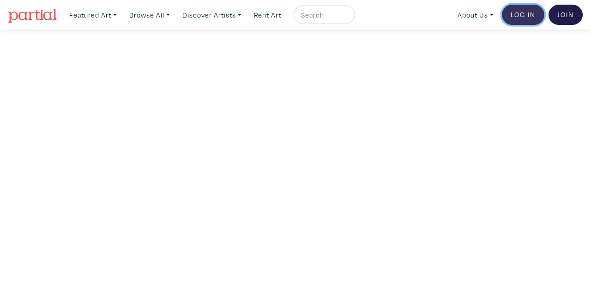
click at [524, 11] on link "Log In" at bounding box center [523, 15] width 42 height 20
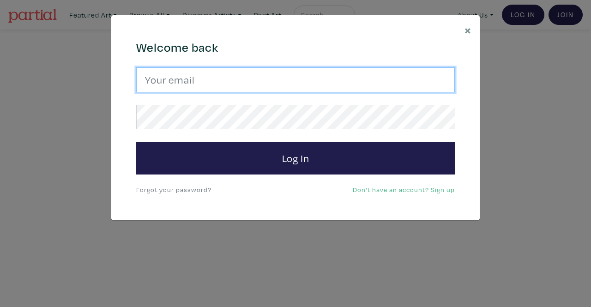
drag, startPoint x: 203, startPoint y: 72, endPoint x: 197, endPoint y: 75, distance: 6.8
click at [203, 72] on input "email" at bounding box center [295, 79] width 319 height 25
type input "srossdfloyd@gmail.com"
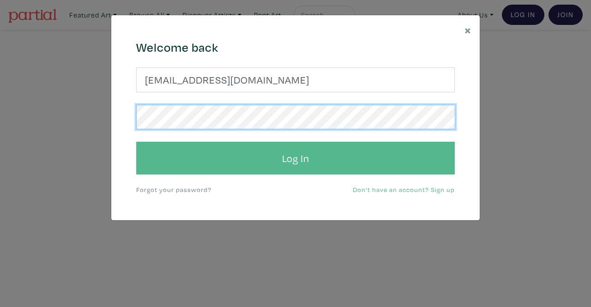
click at [136, 142] on button "Log In" at bounding box center [295, 158] width 319 height 33
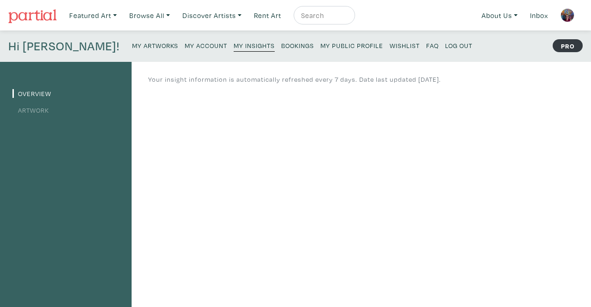
click at [132, 48] on small "My Artworks" at bounding box center [155, 45] width 46 height 9
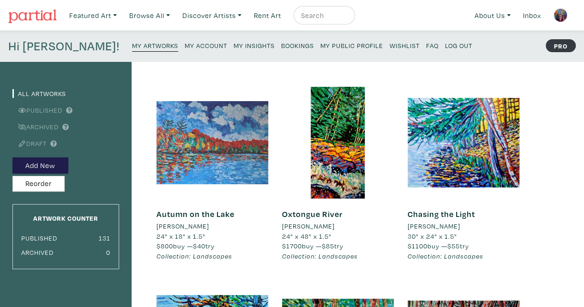
click at [180, 138] on div at bounding box center [213, 143] width 112 height 112
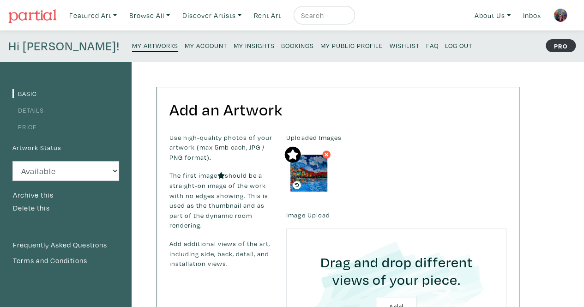
drag, startPoint x: 327, startPoint y: 152, endPoint x: 330, endPoint y: 52, distance: 99.8
click at [327, 152] on icon at bounding box center [327, 155] width 6 height 8
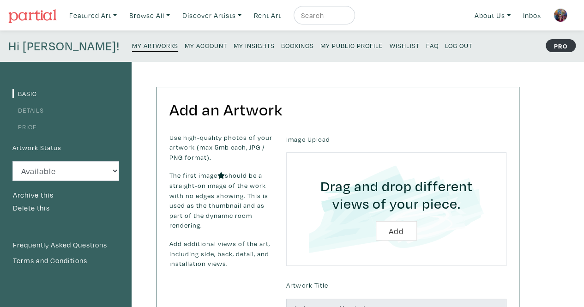
click at [397, 232] on input "file" at bounding box center [396, 209] width 194 height 88
type input "C:\fakepath\Autumn on the Lake.jpg"
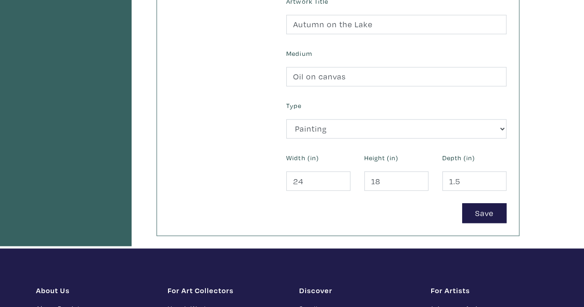
scroll to position [370, 0]
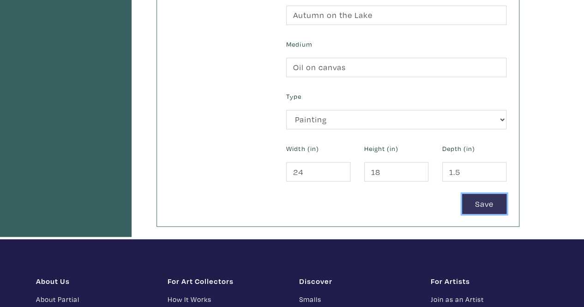
click at [492, 203] on button "Save" at bounding box center [484, 204] width 44 height 20
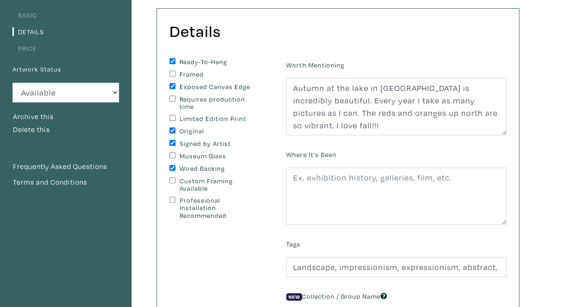
scroll to position [185, 0]
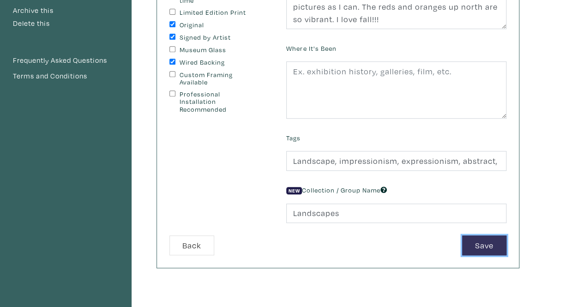
click at [482, 246] on button "Save" at bounding box center [484, 246] width 44 height 20
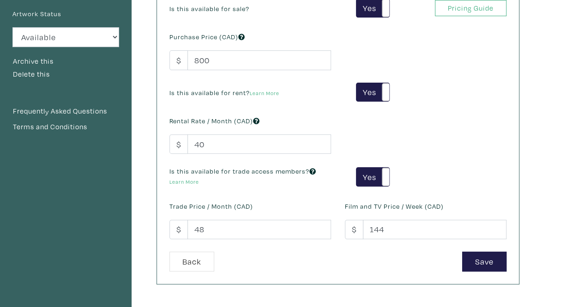
scroll to position [185, 0]
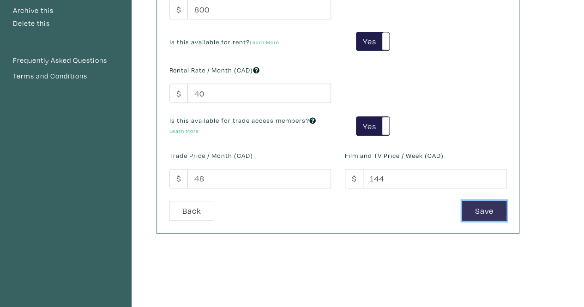
click at [491, 206] on button "Save" at bounding box center [484, 211] width 44 height 20
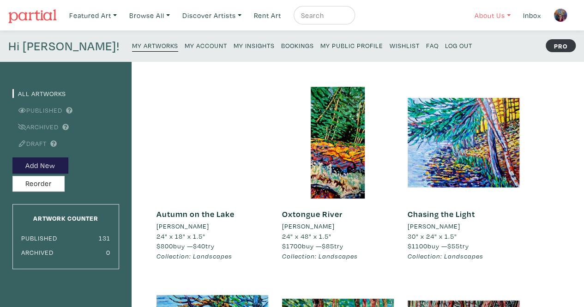
click at [486, 17] on link "About Us" at bounding box center [493, 15] width 44 height 19
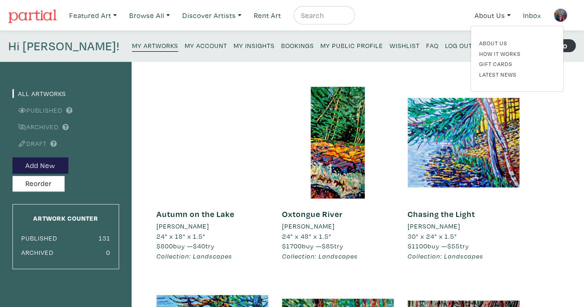
click at [455, 30] on nav "Featured Art Smalls Landscapes Abstracts New Contemporary The Minimalist Bold D…" at bounding box center [292, 15] width 584 height 30
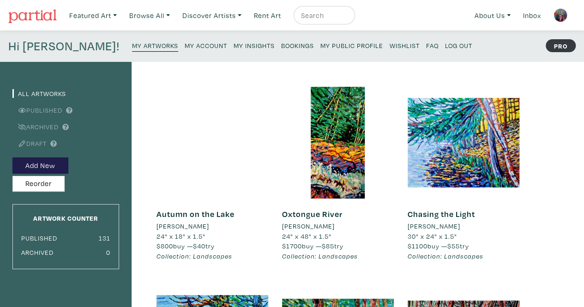
click at [216, 167] on div at bounding box center [213, 143] width 112 height 112
click at [206, 97] on div at bounding box center [213, 143] width 112 height 112
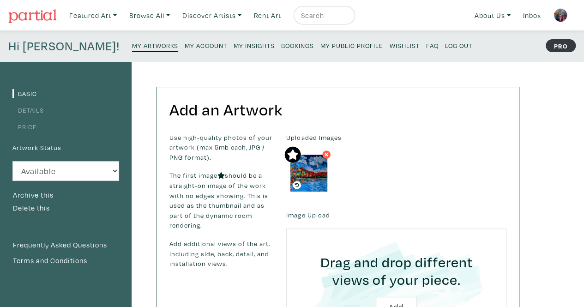
click at [33, 115] on li "Details" at bounding box center [65, 109] width 107 height 12
click at [564, 16] on img at bounding box center [561, 15] width 14 height 14
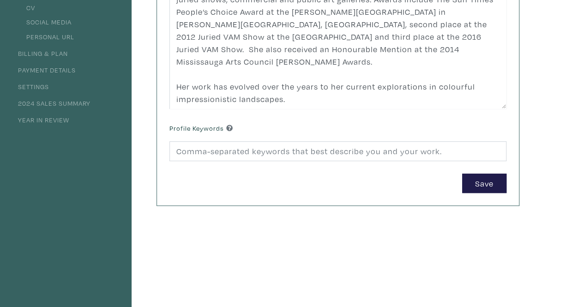
scroll to position [185, 0]
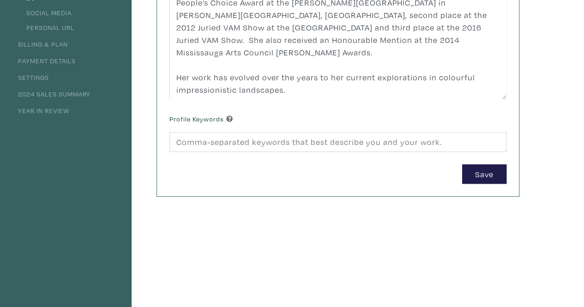
click at [42, 75] on link "Settings" at bounding box center [30, 77] width 36 height 9
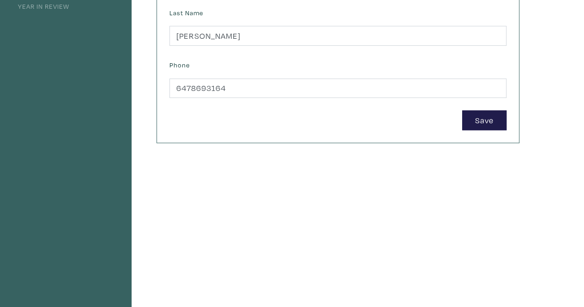
scroll to position [462, 0]
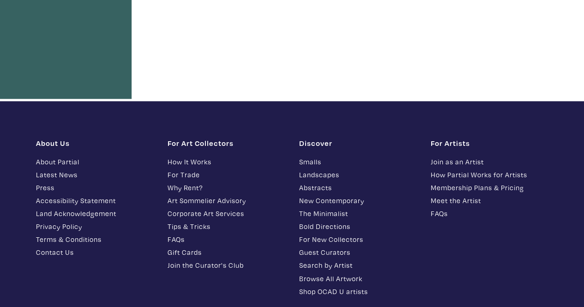
click at [436, 213] on link "FAQs" at bounding box center [490, 213] width 118 height 11
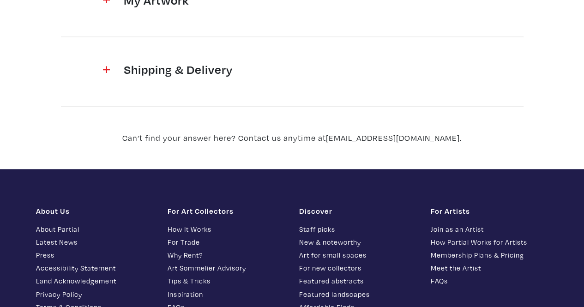
scroll to position [647, 0]
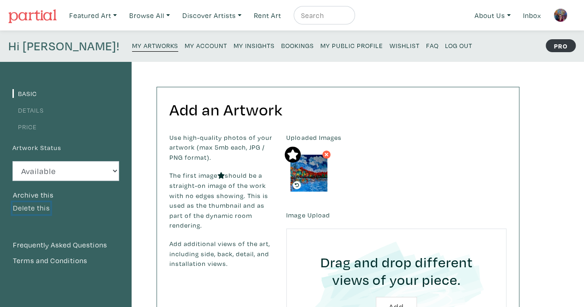
click at [47, 208] on button "Delete this" at bounding box center [31, 208] width 38 height 12
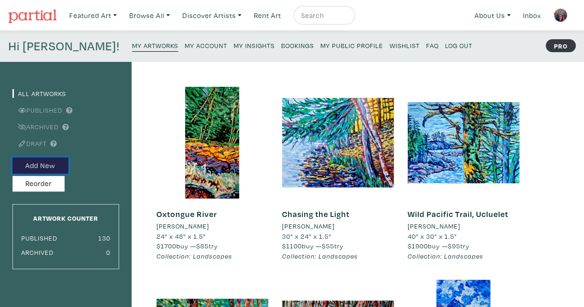
click at [52, 166] on button "Add New" at bounding box center [40, 166] width 56 height 16
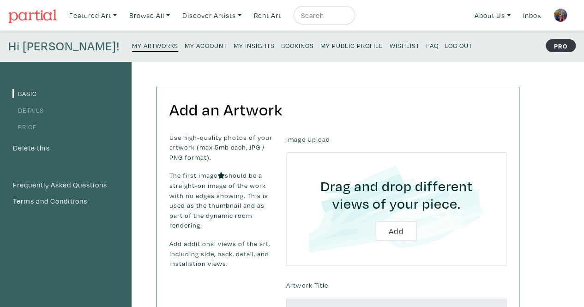
click at [396, 233] on input "file" at bounding box center [396, 209] width 194 height 88
type input "C:\fakepath\Autumn on the Lake.jpg"
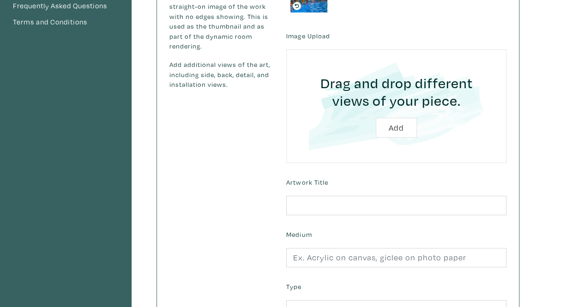
scroll to position [231, 0]
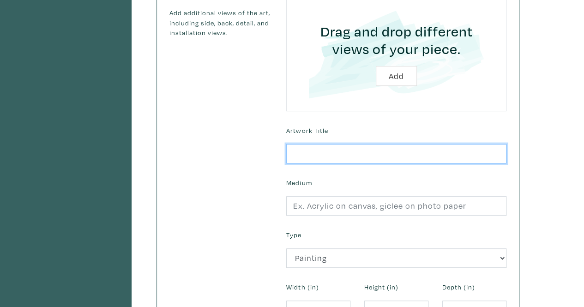
click at [294, 148] on input "text" at bounding box center [396, 154] width 220 height 20
type input "Autumn on the Lake"
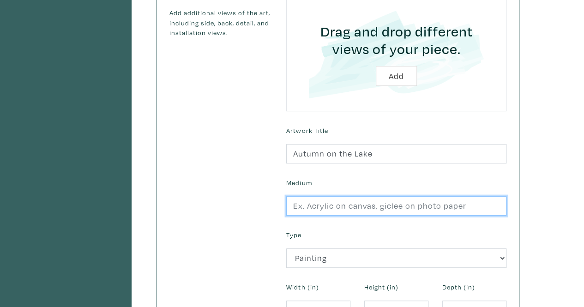
click at [309, 206] on input "text" at bounding box center [396, 206] width 220 height 20
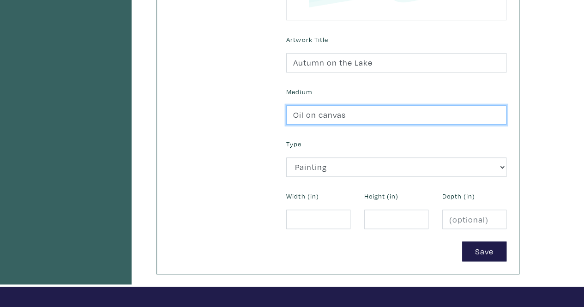
scroll to position [323, 0]
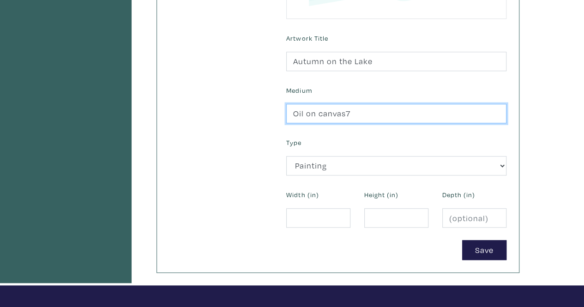
type input "Oil on canvas7"
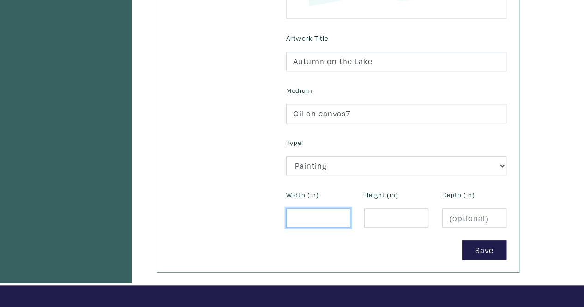
click at [321, 212] on input "number" at bounding box center [318, 218] width 64 height 20
click at [304, 215] on input "number" at bounding box center [318, 218] width 64 height 20
type input "24"
click at [398, 217] on input "number" at bounding box center [396, 218] width 64 height 20
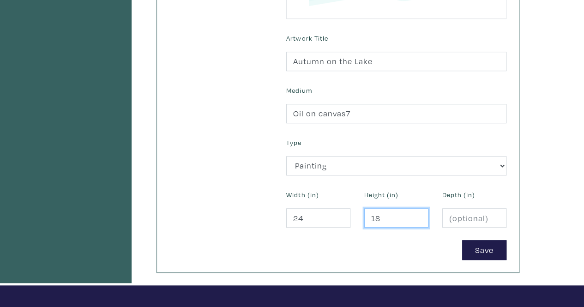
type input "18"
click at [470, 215] on input "number" at bounding box center [474, 218] width 64 height 20
type input "1.5"
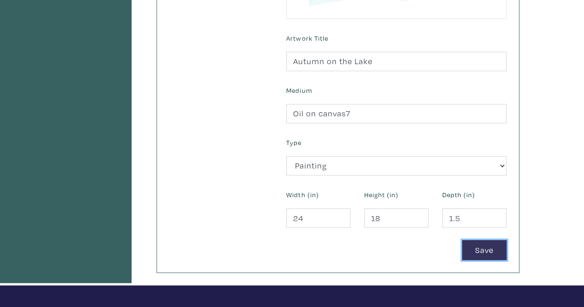
click at [476, 248] on button "Save" at bounding box center [484, 250] width 44 height 20
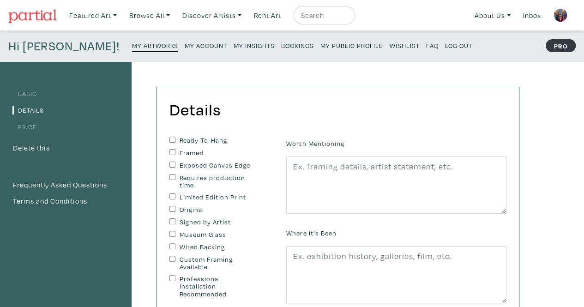
click at [201, 139] on label "Ready-To-Hang" at bounding box center [218, 141] width 77 height 8
click at [176, 139] on input "Ready-To-Hang" at bounding box center [173, 140] width 6 height 6
checkbox input "true"
click at [188, 165] on label "Exposed Canvas Edge" at bounding box center [218, 166] width 77 height 8
click at [176, 165] on input "Exposed Canvas Edge" at bounding box center [173, 165] width 6 height 6
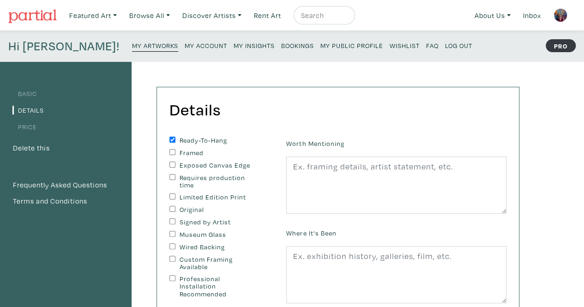
checkbox input "true"
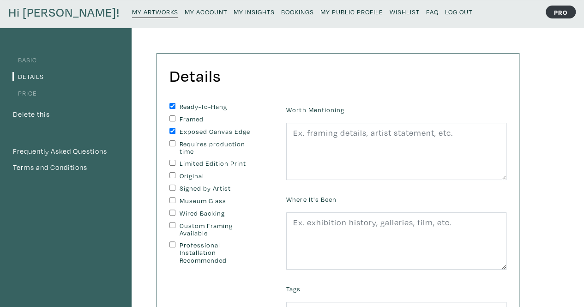
scroll to position [46, 0]
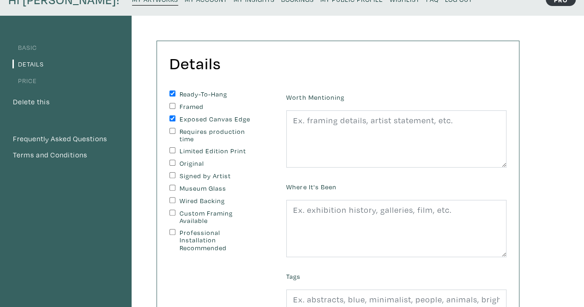
click at [185, 164] on label "Original" at bounding box center [218, 164] width 77 height 8
click at [176, 164] on input "Original" at bounding box center [173, 163] width 6 height 6
checkbox input "true"
click at [178, 176] on div "Signed by Artist" at bounding box center [221, 176] width 103 height 8
click at [185, 201] on label "Wired Backing" at bounding box center [218, 201] width 77 height 8
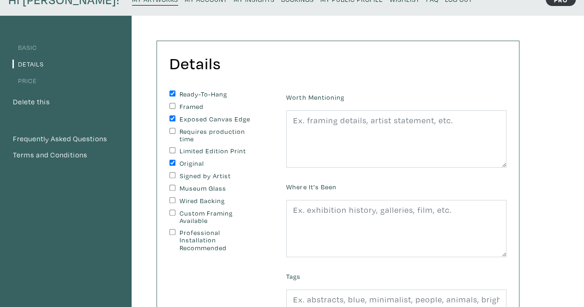
click at [176, 201] on input "Wired Backing" at bounding box center [173, 200] width 6 height 6
checkbox input "true"
click at [193, 174] on label "Signed by Artist" at bounding box center [218, 176] width 77 height 8
click at [176, 174] on input "Signed by Artist" at bounding box center [173, 175] width 6 height 6
checkbox input "true"
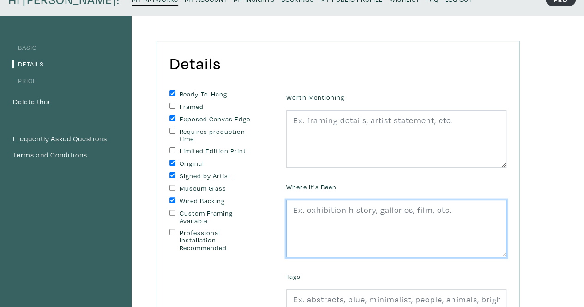
click at [300, 206] on textarea at bounding box center [396, 228] width 220 height 57
paste textarea "Autumn at the lake in Muskoka is incredibly beautiful. Every year I take as man…"
type textarea "Autumn at the lake in Muskoka is incredibly beautiful. Every year I take as man…"
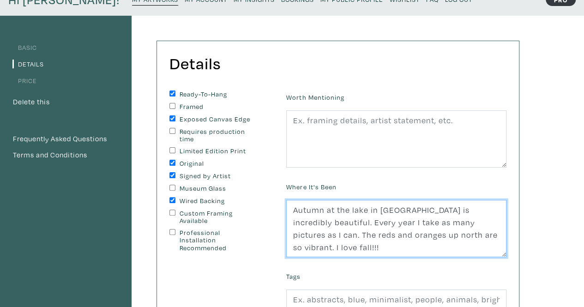
drag, startPoint x: 292, startPoint y: 206, endPoint x: 517, endPoint y: 251, distance: 229.8
click at [517, 251] on div "Details You can change this at anytime. Ready-To-Hang Framed Exposed Canvas Edg…" at bounding box center [338, 223] width 362 height 365
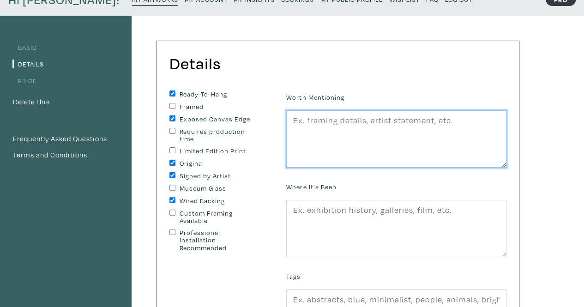
click at [318, 124] on textarea at bounding box center [396, 138] width 220 height 57
paste textarea "Autumn at the lake in Muskoka is incredibly beautiful. Every year I take as man…"
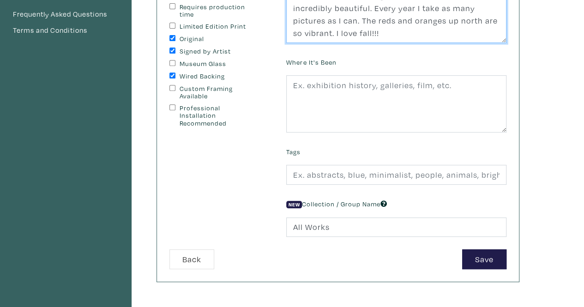
scroll to position [185, 0]
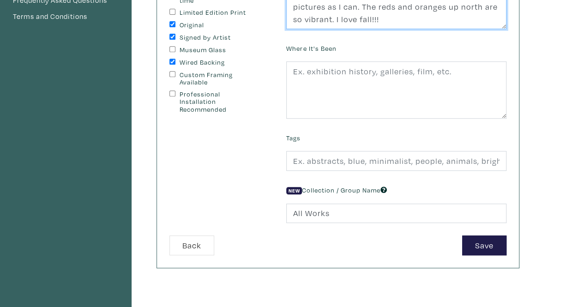
type textarea "Autumn at the lake in Muskoka is incredibly beautiful. Every year I take as man…"
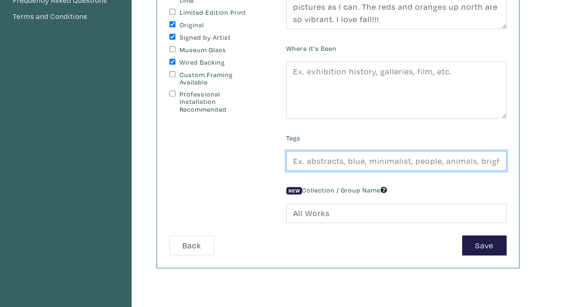
click at [310, 157] on input "text" at bounding box center [396, 161] width 220 height 20
click at [443, 163] on input "landscape, abstract, impressionism, contemporary, Canadian" at bounding box center [396, 161] width 220 height 20
drag, startPoint x: 481, startPoint y: 160, endPoint x: 333, endPoint y: 189, distance: 151.5
click at [333, 189] on div "Worth Mentioning Autumn at the lake in Muskoka is incredibly beautiful. Every y…" at bounding box center [396, 94] width 234 height 284
click at [346, 159] on input "landscape, abstract, impressionism, contemporary, Canadian, light, colour" at bounding box center [396, 161] width 220 height 20
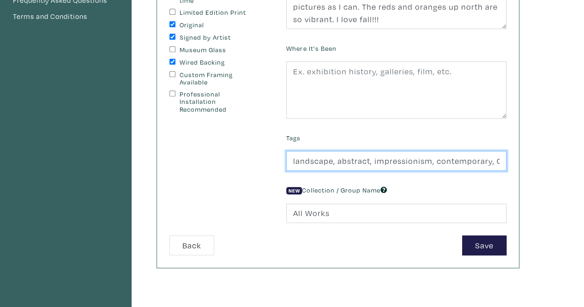
click at [422, 164] on input "landscape, abstract, impressionism, contemporary, Canadian, light, colour" at bounding box center [396, 161] width 220 height 20
click at [434, 162] on input "landscape, abstract, impressionism, contemporary, Canadian, light, colour" at bounding box center [396, 161] width 220 height 20
drag, startPoint x: 444, startPoint y: 158, endPoint x: 435, endPoint y: 167, distance: 12.7
click at [435, 167] on input "landscape, abstract, impressionism, contemporary, Canadian, light, colour" at bounding box center [396, 161] width 220 height 20
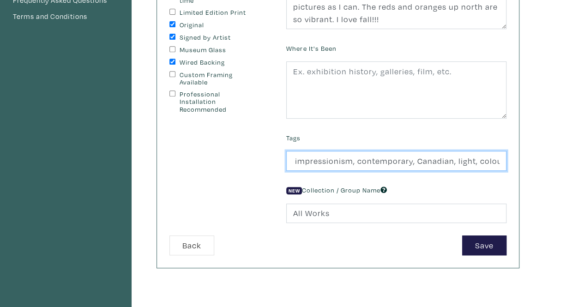
click at [470, 160] on input "landscape, abstract, impressionism, contemporary, Canadian, light, colour" at bounding box center [396, 161] width 220 height 20
click at [464, 158] on input "landscape, abstract, impressionism, contemporary, Canadian, light, colour" at bounding box center [396, 161] width 220 height 20
click at [483, 161] on input "landscape, abstract, impressionism, contemporary, Canadian, fall, colour" at bounding box center [396, 161] width 220 height 20
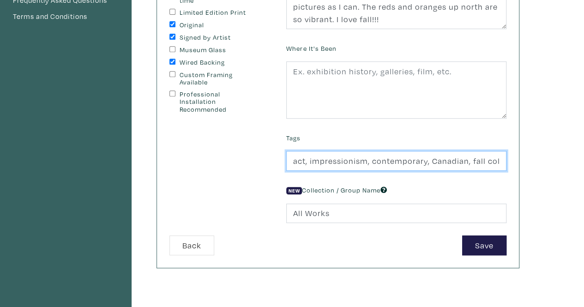
click at [490, 159] on input "landscape, abstract, impressionism, contemporary, Canadian, fall colour" at bounding box center [396, 161] width 220 height 20
drag, startPoint x: 490, startPoint y: 159, endPoint x: 503, endPoint y: 161, distance: 13.5
click at [503, 161] on input "landscape, abstract, impressionism, contemporary, Canadian, fall colour" at bounding box center [396, 161] width 220 height 20
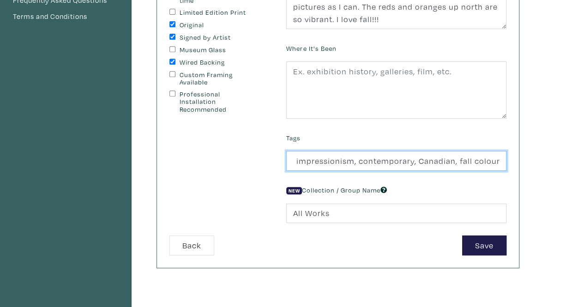
scroll to position [0, 76]
click at [306, 160] on input "landscape, abstract, impressionism, contemporary, Canadian, fall colours" at bounding box center [396, 161] width 220 height 20
drag, startPoint x: 305, startPoint y: 160, endPoint x: 253, endPoint y: 159, distance: 52.2
click at [250, 159] on form "Ready-To-Hang Framed Exposed Canvas Edge Requires production time Limited Editi…" at bounding box center [338, 103] width 351 height 303
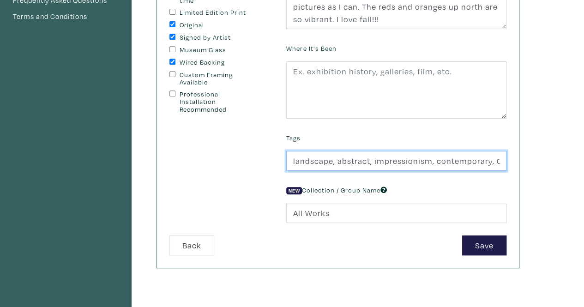
click at [297, 159] on input "landscape, abstract, impressionism, contemporary, Canadian, fall colours" at bounding box center [396, 161] width 220 height 20
drag, startPoint x: 292, startPoint y: 159, endPoint x: 435, endPoint y: 159, distance: 142.7
click at [294, 159] on input "landscape, abstract, impressionism, contemporary, Canadian, fall colours" at bounding box center [396, 161] width 220 height 20
type input "autumn, landscape, abstract, impressionism, contemporary, Canadian, fall colours"
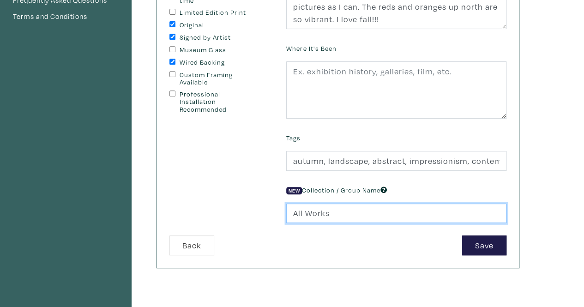
click at [348, 211] on input "All Works" at bounding box center [396, 214] width 220 height 20
drag, startPoint x: 348, startPoint y: 211, endPoint x: 259, endPoint y: 208, distance: 89.6
click at [259, 208] on form "Ready-To-Hang Framed Exposed Canvas Edge Requires production time Limited Editi…" at bounding box center [338, 103] width 351 height 303
type input "Landscapes"
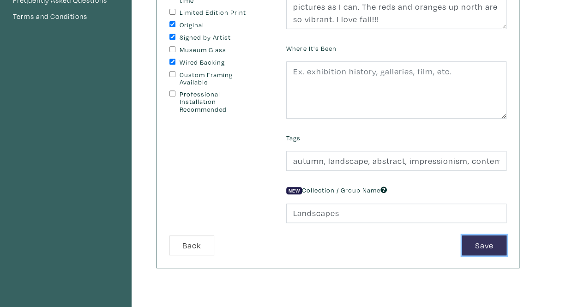
click at [497, 242] on button "Save" at bounding box center [484, 246] width 44 height 20
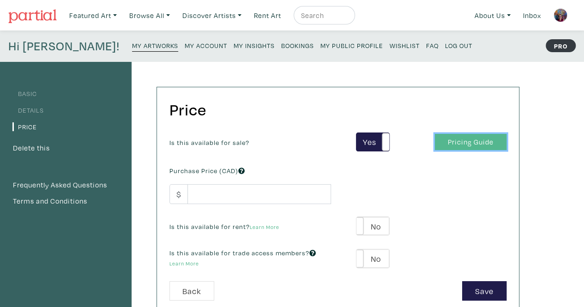
click at [482, 143] on link "Pricing Guide" at bounding box center [471, 142] width 72 height 16
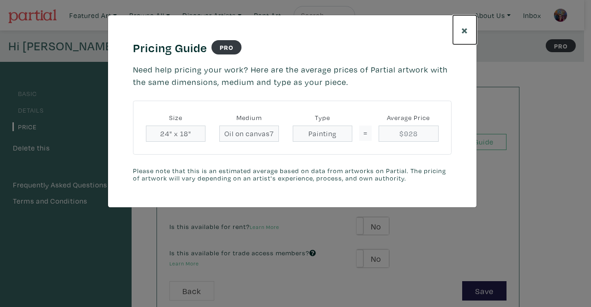
click at [466, 27] on span "×" at bounding box center [464, 30] width 7 height 16
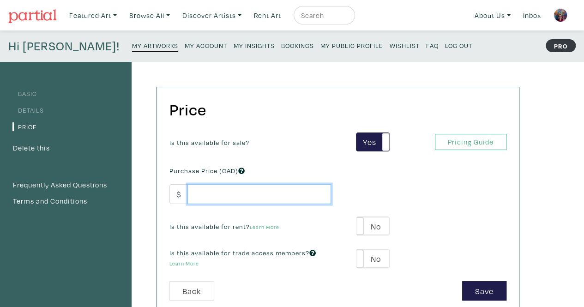
click at [207, 200] on input "number" at bounding box center [260, 194] width 144 height 20
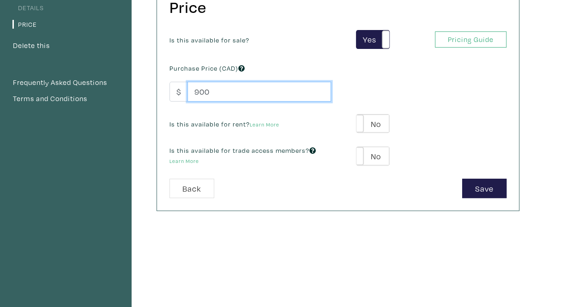
scroll to position [139, 0]
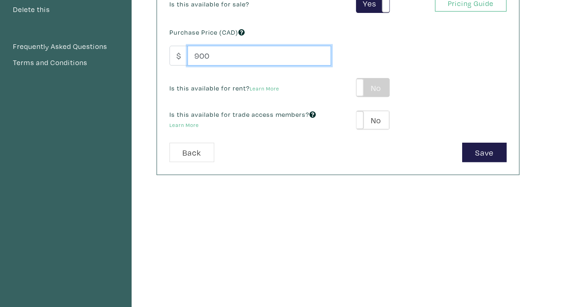
type input "900"
click at [368, 88] on label "No" at bounding box center [373, 88] width 33 height 18
type input "45"
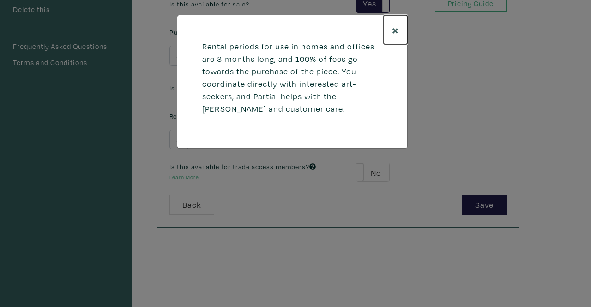
click at [397, 30] on span "×" at bounding box center [395, 30] width 7 height 16
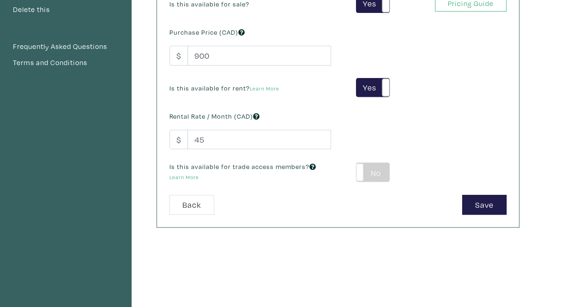
click at [370, 172] on label "No" at bounding box center [373, 172] width 33 height 18
type input "54"
type input "162"
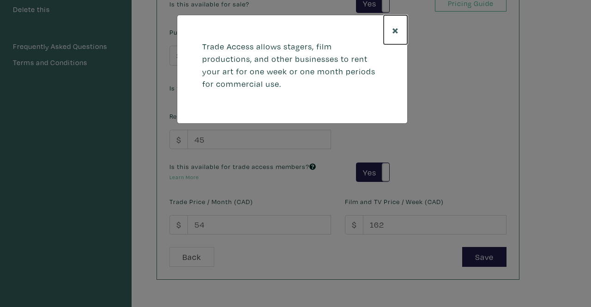
click at [396, 25] on span "×" at bounding box center [395, 30] width 7 height 16
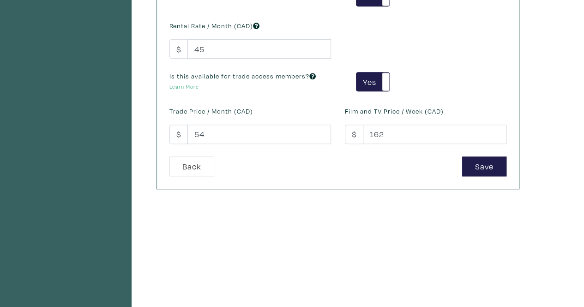
scroll to position [231, 0]
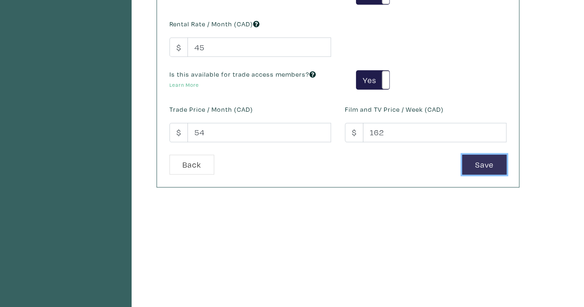
click at [500, 161] on button "Save" at bounding box center [484, 165] width 44 height 20
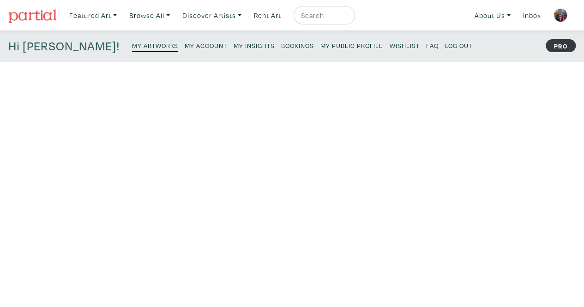
click at [155, 242] on div "Autumn on the Lake [PERSON_NAME] 24" x 18" x 1.5" $900 buy — $45 try Collection…" at bounding box center [213, 183] width 126 height 193
click at [117, 204] on div "Artwork Counter Published 131 Archived 0" at bounding box center [65, 236] width 107 height 65
click at [132, 46] on small "My Artworks" at bounding box center [155, 45] width 46 height 9
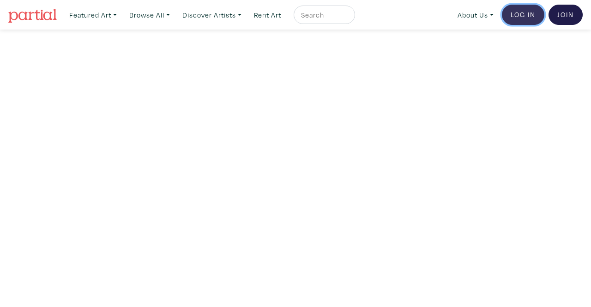
click at [520, 16] on link "Log In" at bounding box center [523, 15] width 42 height 20
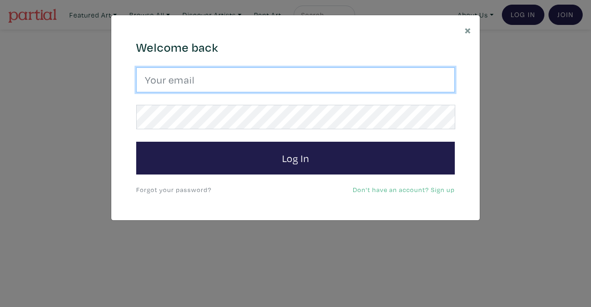
drag, startPoint x: 211, startPoint y: 70, endPoint x: 212, endPoint y: 75, distance: 5.4
click at [210, 70] on input "email" at bounding box center [295, 79] width 319 height 25
type input "srossdfloyd@gmail.com"
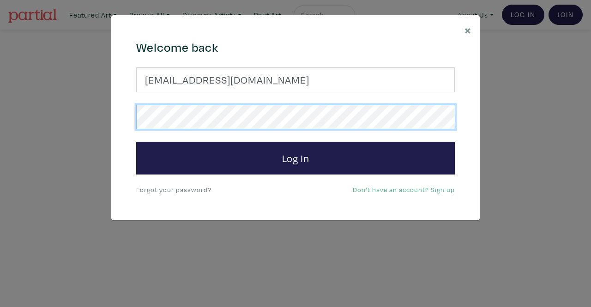
click at [136, 142] on button "Log In" at bounding box center [295, 158] width 319 height 33
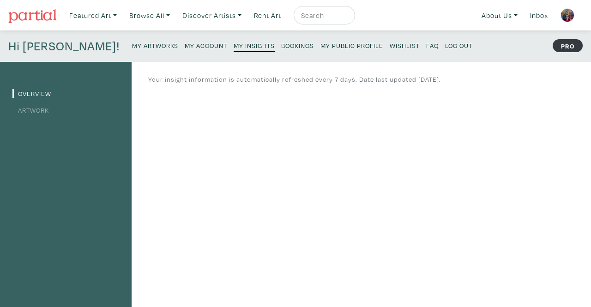
click at [132, 48] on small "My Artworks" at bounding box center [155, 45] width 46 height 9
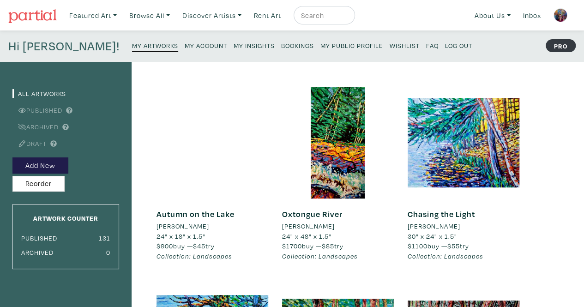
click at [51, 12] on img at bounding box center [32, 16] width 48 height 14
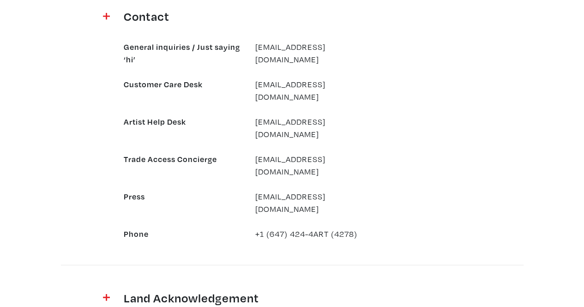
scroll to position [939, 0]
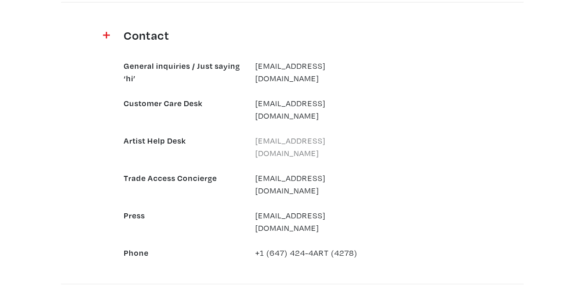
click at [266, 135] on link "[EMAIL_ADDRESS][DOMAIN_NAME]" at bounding box center [290, 146] width 70 height 23
click at [264, 135] on link "[EMAIL_ADDRESS][DOMAIN_NAME]" at bounding box center [290, 146] width 70 height 23
click at [273, 135] on link "[EMAIL_ADDRESS][DOMAIN_NAME]" at bounding box center [290, 146] width 70 height 23
drag, startPoint x: 347, startPoint y: 126, endPoint x: 245, endPoint y: 121, distance: 102.6
click at [245, 134] on div "Artist Help Desk [EMAIL_ADDRESS][DOMAIN_NAME]" at bounding box center [248, 146] width 263 height 25
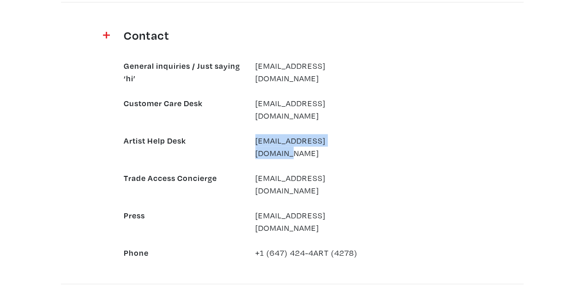
copy div "[EMAIL_ADDRESS][DOMAIN_NAME]"
click at [464, 123] on div "General inquiries / Just saying ‘hi’ [EMAIL_ADDRESS][DOMAIN_NAME] Customer Care…" at bounding box center [292, 153] width 527 height 212
